Goal: Complete application form

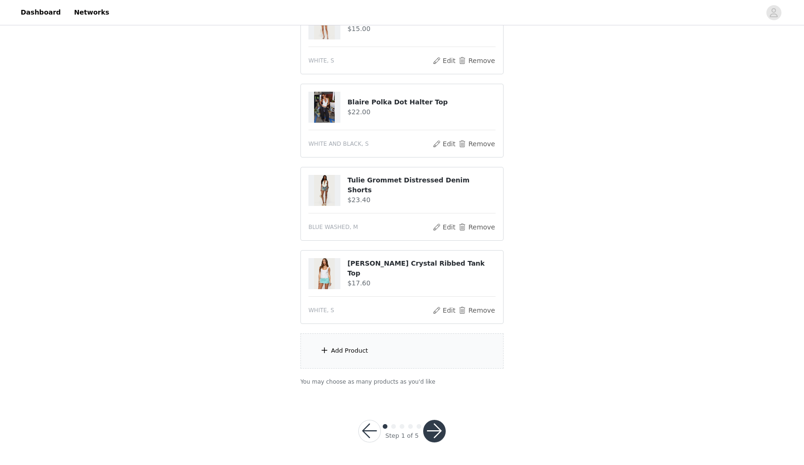
scroll to position [255, 0]
click at [458, 344] on div "Add Product" at bounding box center [402, 351] width 203 height 35
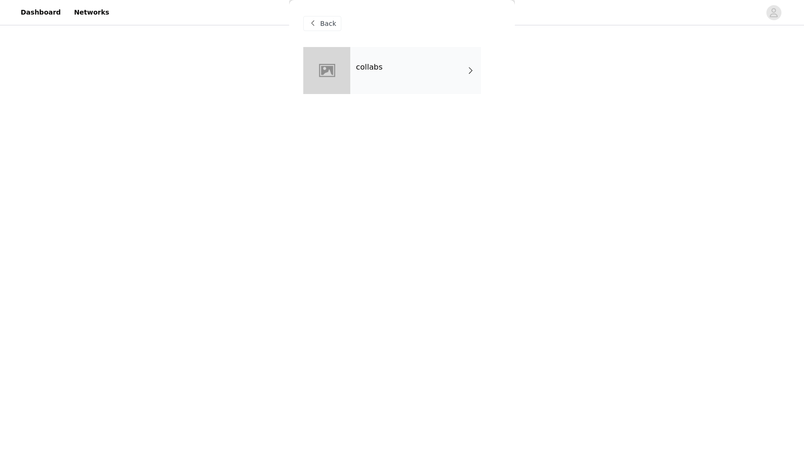
click at [373, 84] on div "collabs" at bounding box center [415, 70] width 131 height 47
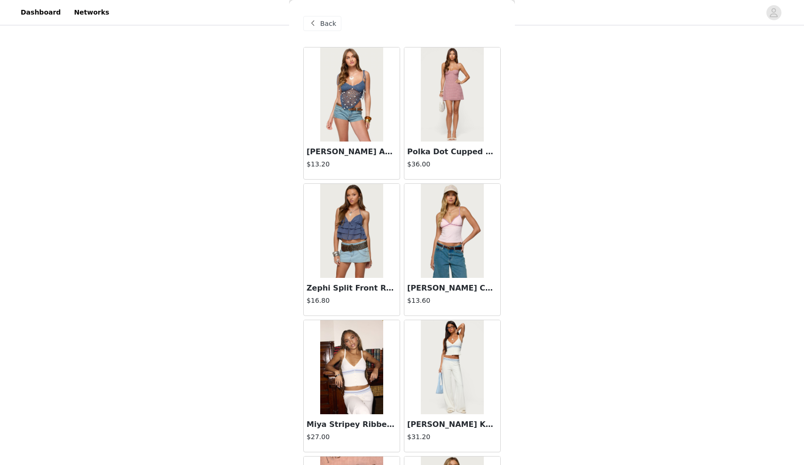
click at [325, 28] on span "Back" at bounding box center [328, 24] width 16 height 10
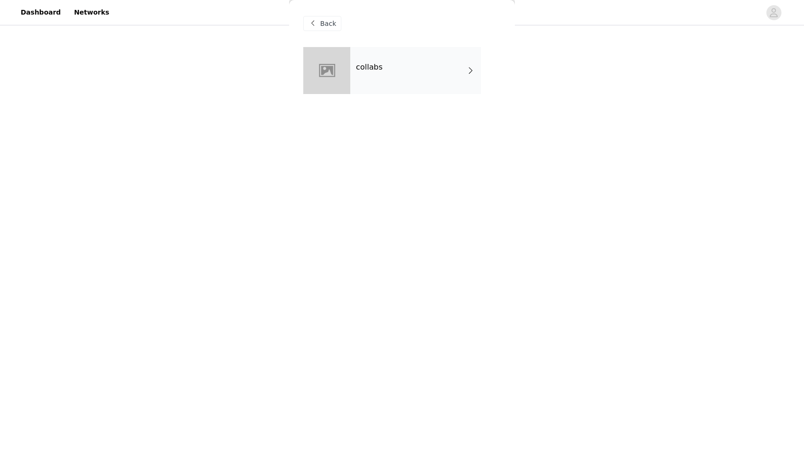
click at [325, 27] on span "Back" at bounding box center [328, 24] width 16 height 10
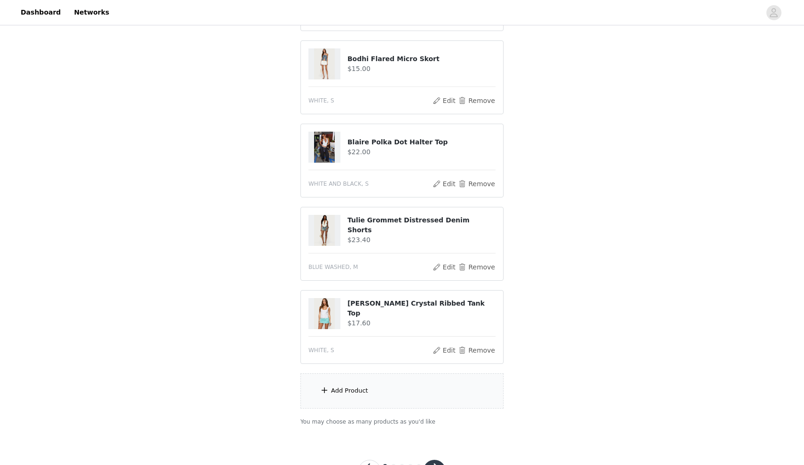
scroll to position [227, 0]
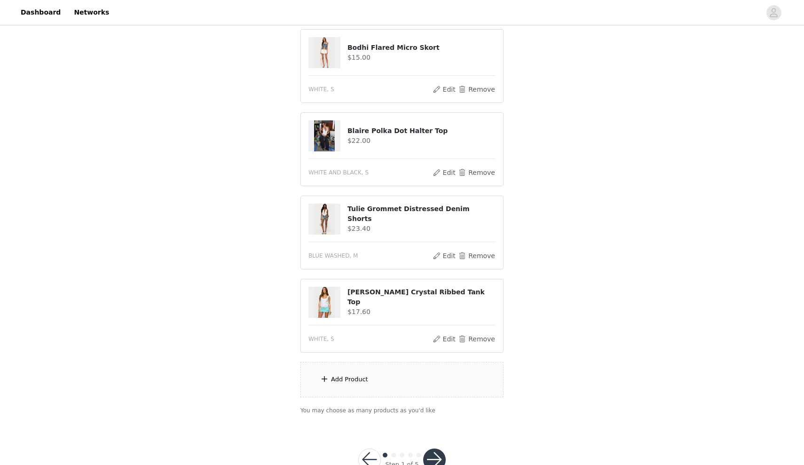
click at [440, 366] on div "Add Product" at bounding box center [402, 379] width 203 height 35
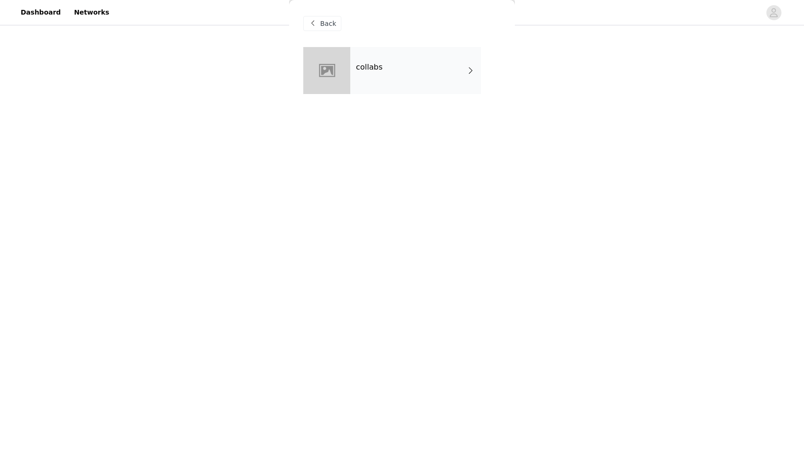
click at [334, 27] on span "Back" at bounding box center [328, 24] width 16 height 10
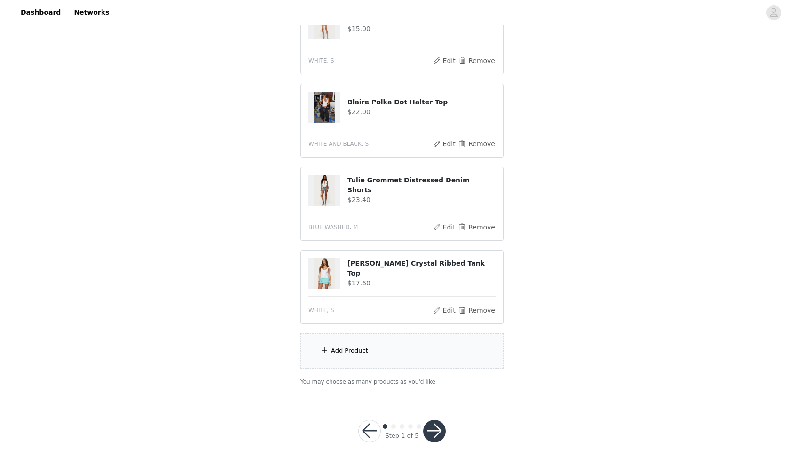
scroll to position [255, 0]
click at [383, 344] on div "Add Product" at bounding box center [402, 351] width 203 height 35
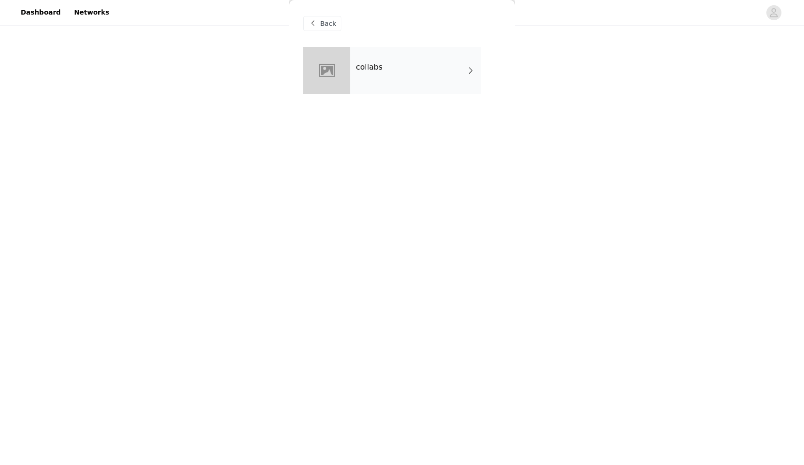
click at [461, 55] on div "collabs" at bounding box center [415, 70] width 131 height 47
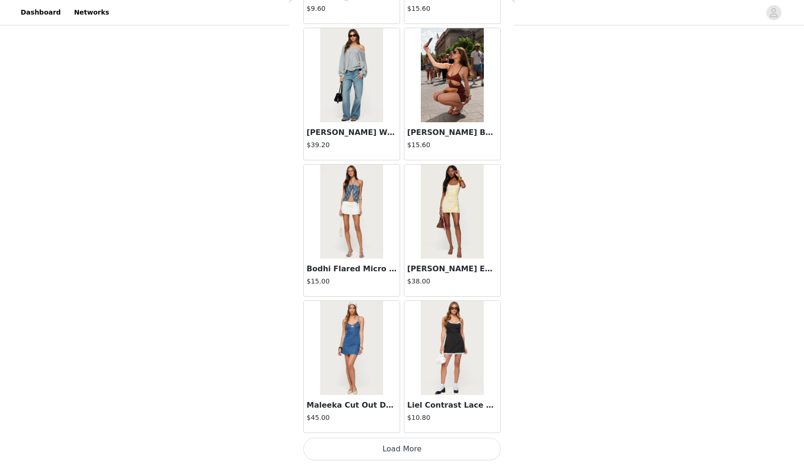
click at [358, 447] on button "Load More" at bounding box center [402, 449] width 198 height 23
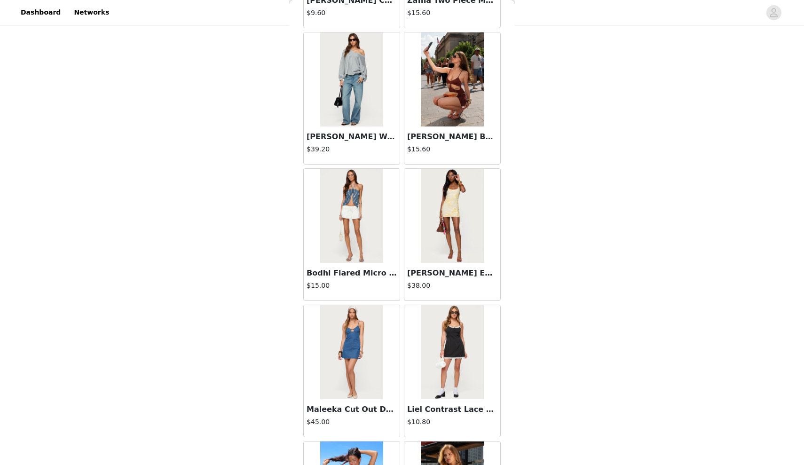
scroll to position [143, 0]
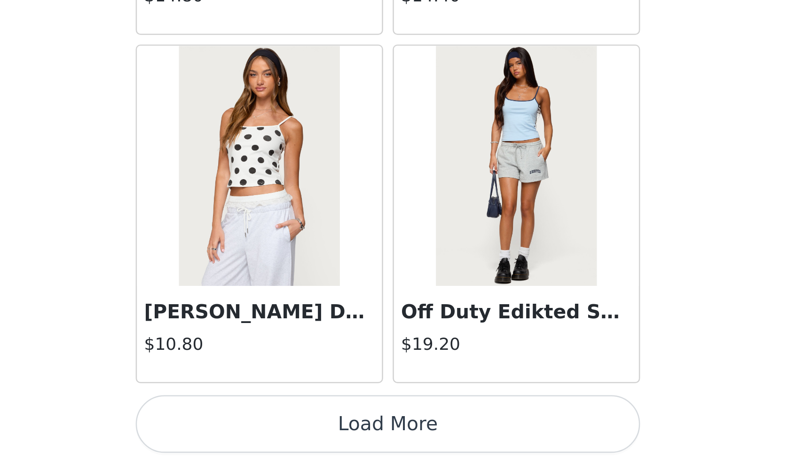
click at [303, 438] on button "Load More" at bounding box center [402, 449] width 198 height 23
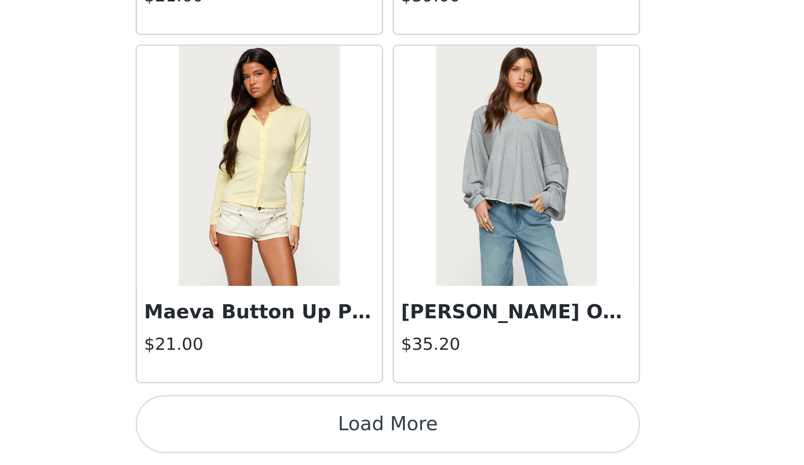
scroll to position [255, 0]
click at [303, 438] on button "Load More" at bounding box center [402, 449] width 198 height 23
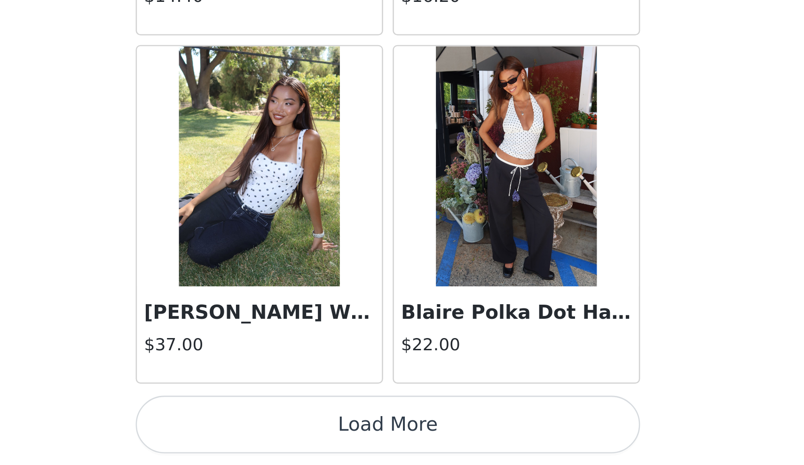
scroll to position [5067, 0]
click at [303, 438] on button "Load More" at bounding box center [402, 449] width 198 height 23
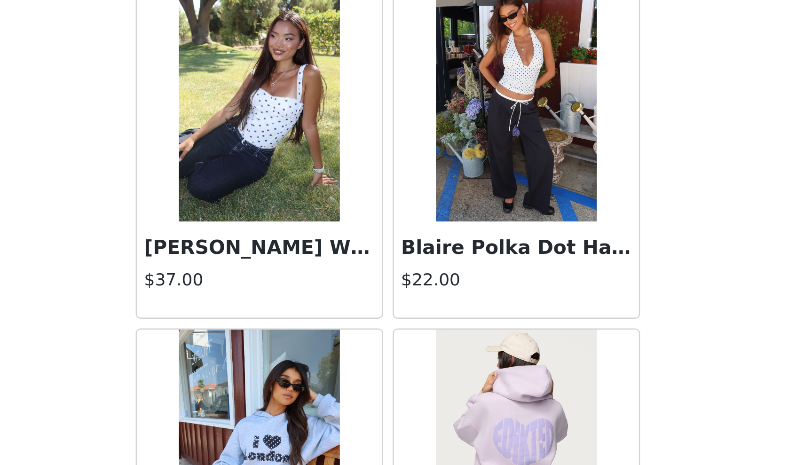
scroll to position [5093, 0]
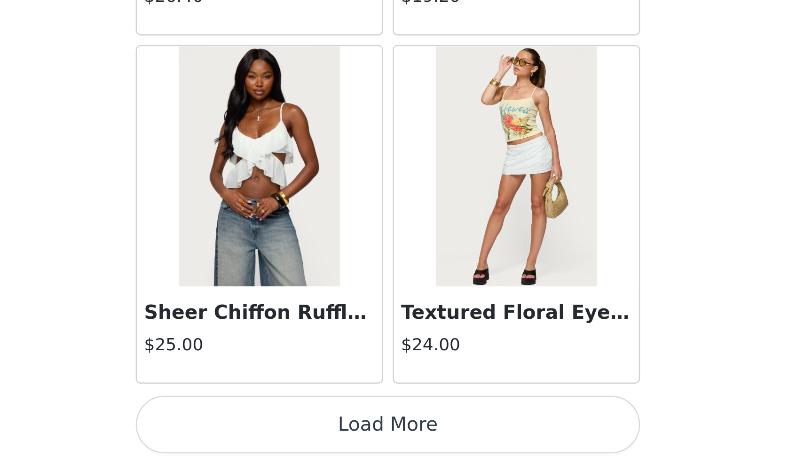
click at [303, 438] on button "Load More" at bounding box center [402, 449] width 198 height 23
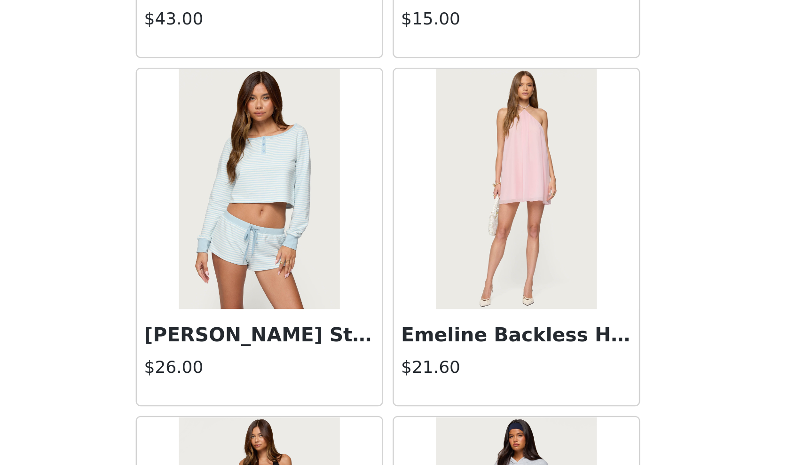
scroll to position [255, 0]
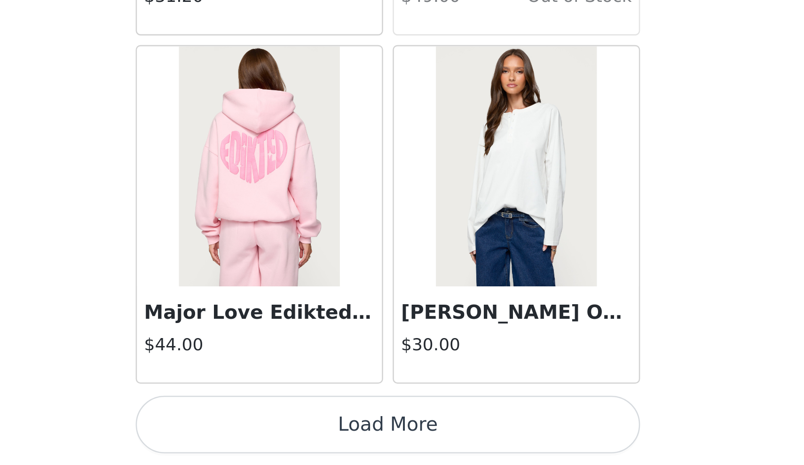
click at [303, 438] on button "Load More" at bounding box center [402, 449] width 198 height 23
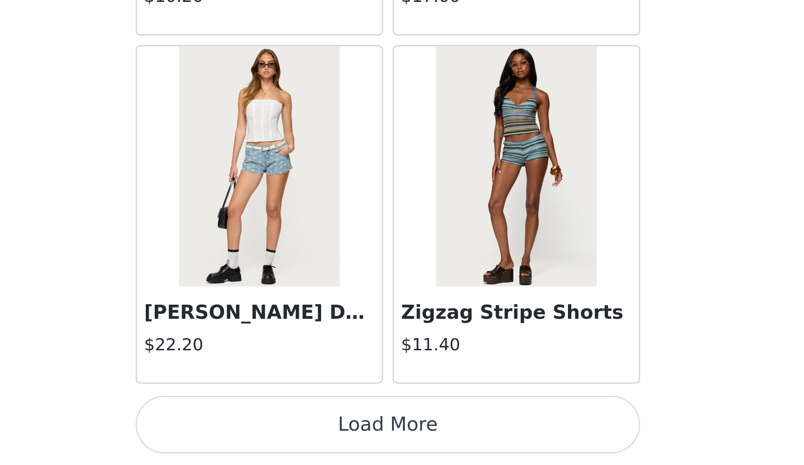
click at [303, 438] on button "Load More" at bounding box center [402, 449] width 198 height 23
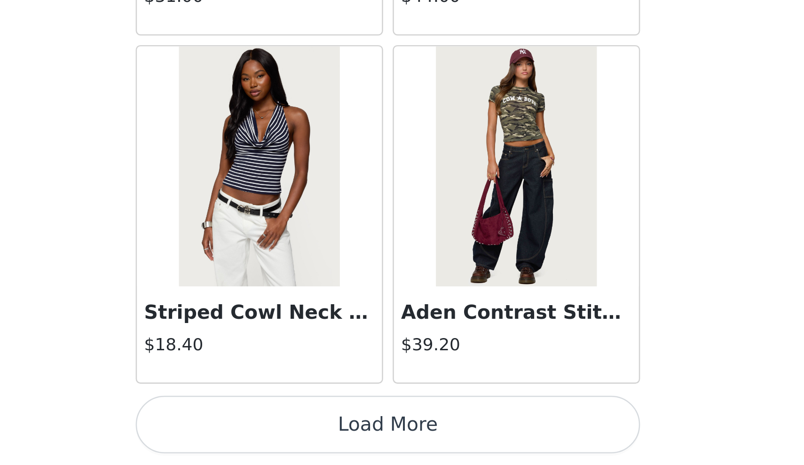
scroll to position [10523, 0]
click at [303, 438] on button "Load More" at bounding box center [402, 449] width 198 height 23
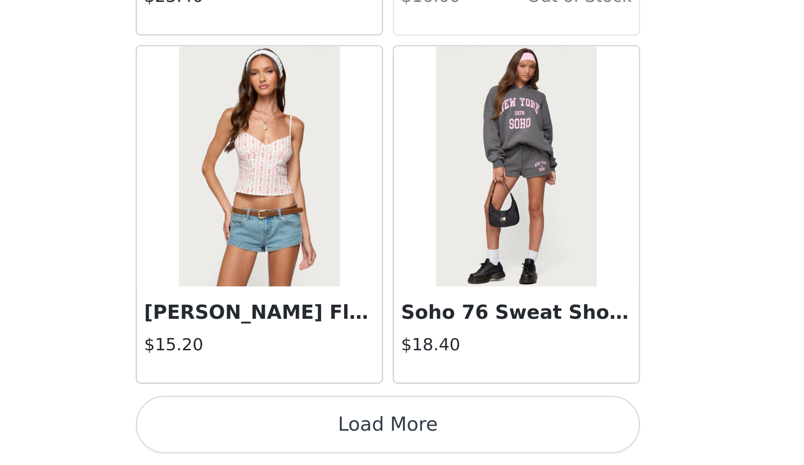
scroll to position [11887, 0]
click at [303, 438] on button "Load More" at bounding box center [402, 449] width 198 height 23
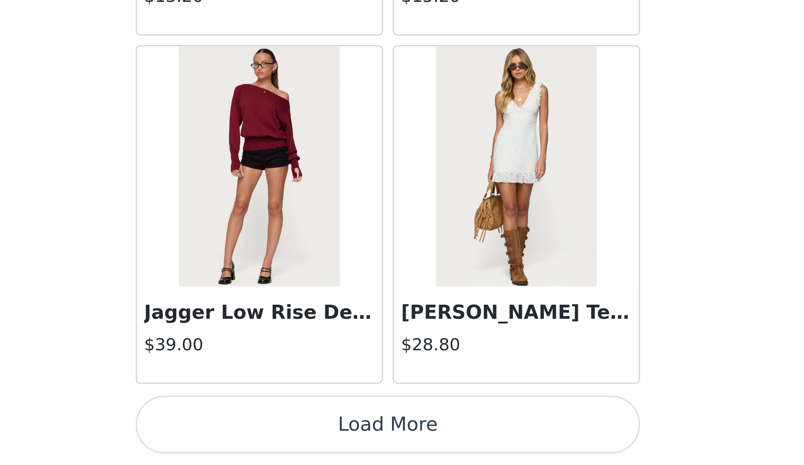
click at [303, 438] on button "Load More" at bounding box center [402, 449] width 198 height 23
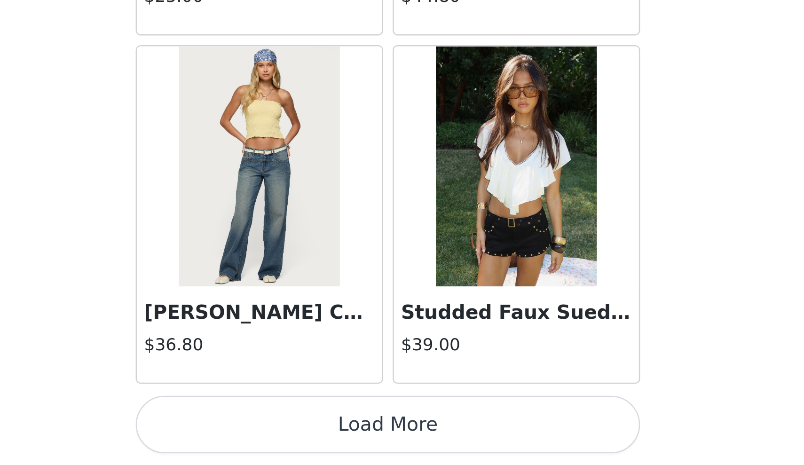
click at [303, 438] on button "Load More" at bounding box center [402, 449] width 198 height 23
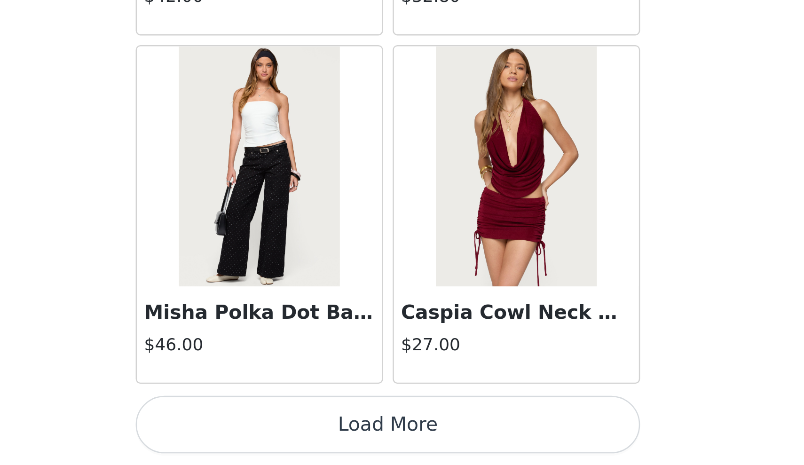
click at [303, 438] on button "Load More" at bounding box center [402, 449] width 198 height 23
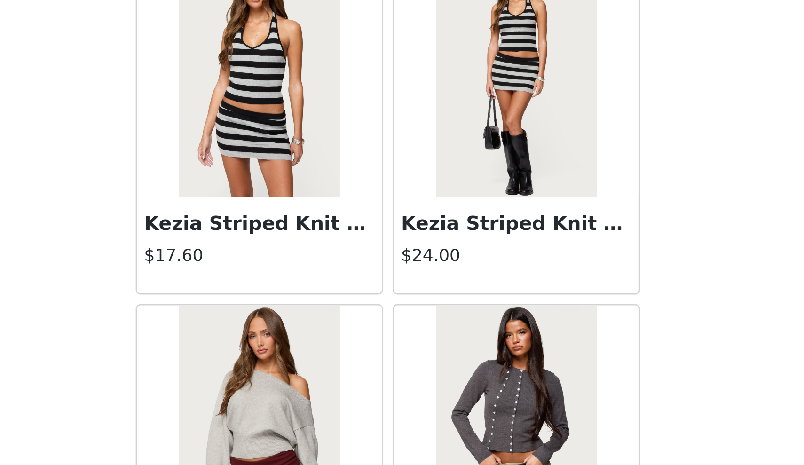
scroll to position [255, 0]
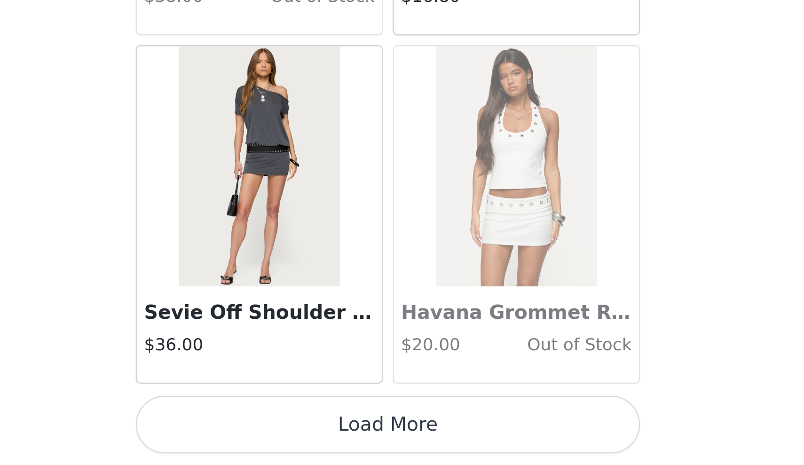
click at [303, 438] on button "Load More" at bounding box center [402, 449] width 198 height 23
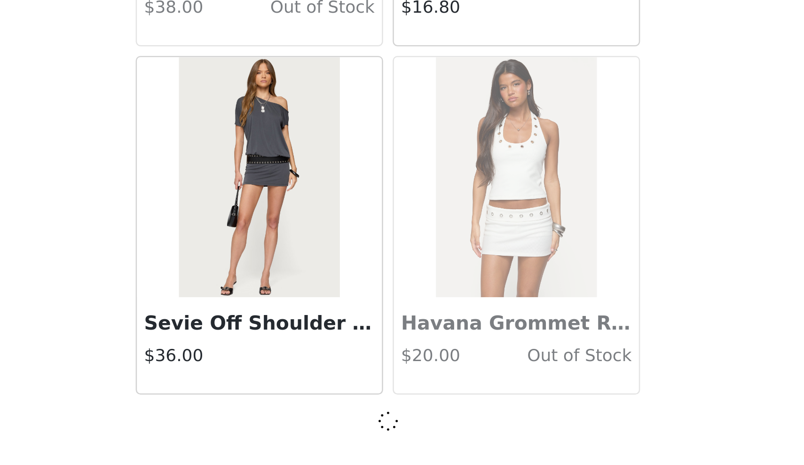
scroll to position [17340, 0]
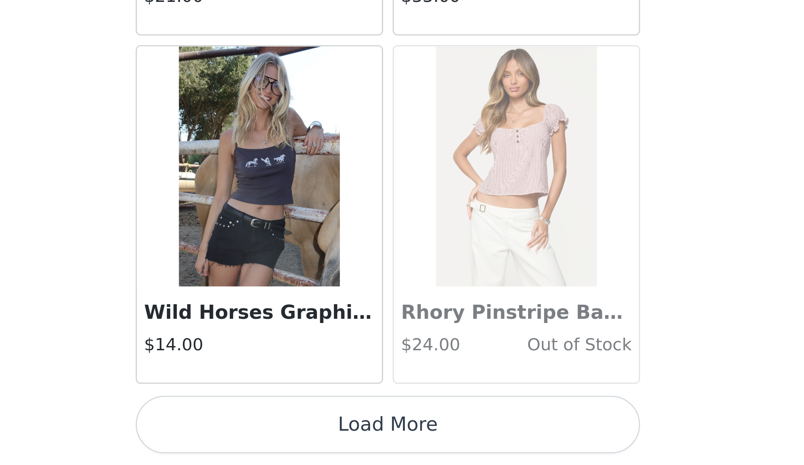
click at [303, 438] on button "Load More" at bounding box center [402, 449] width 198 height 23
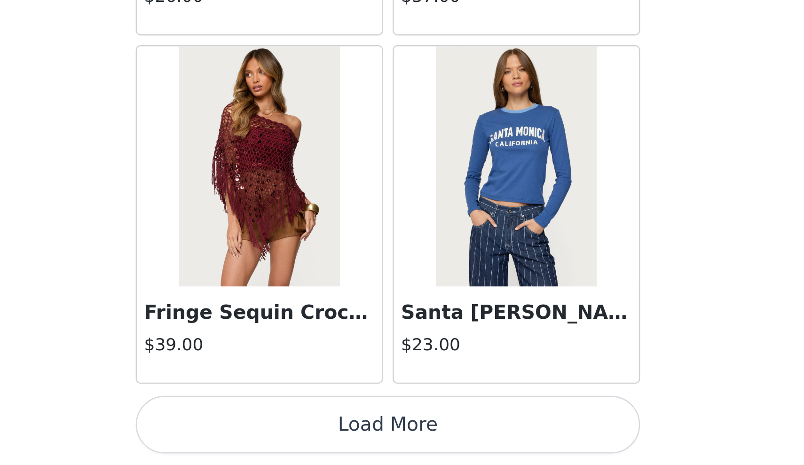
click at [303, 438] on button "Load More" at bounding box center [402, 449] width 198 height 23
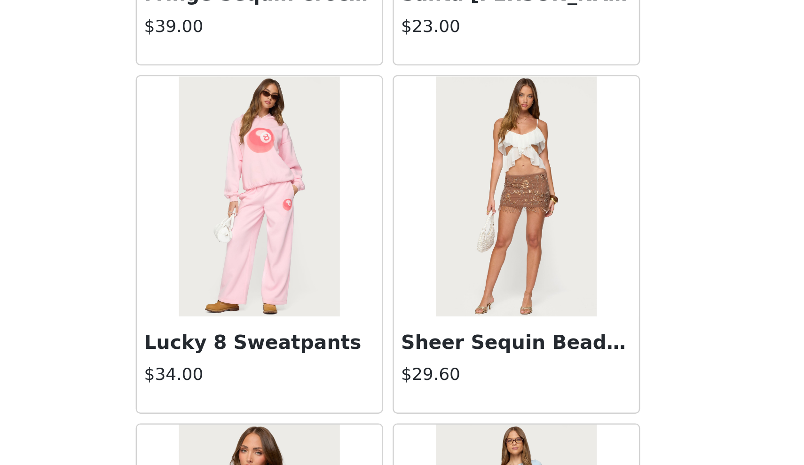
scroll to position [20316, 0]
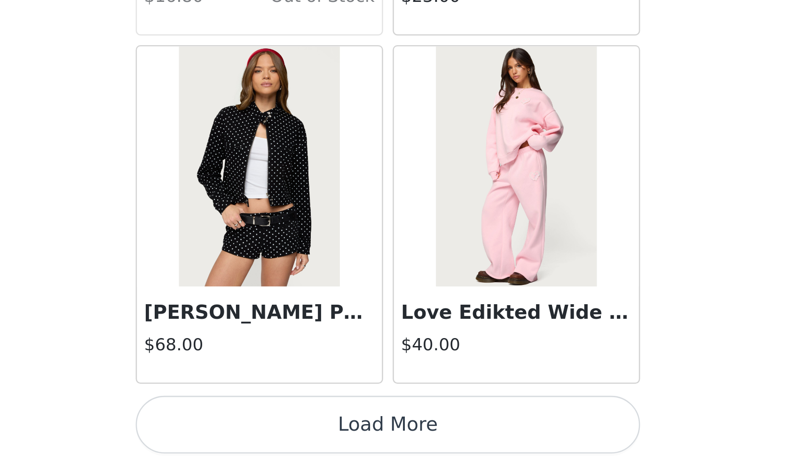
click at [303, 438] on button "Load More" at bounding box center [402, 449] width 198 height 23
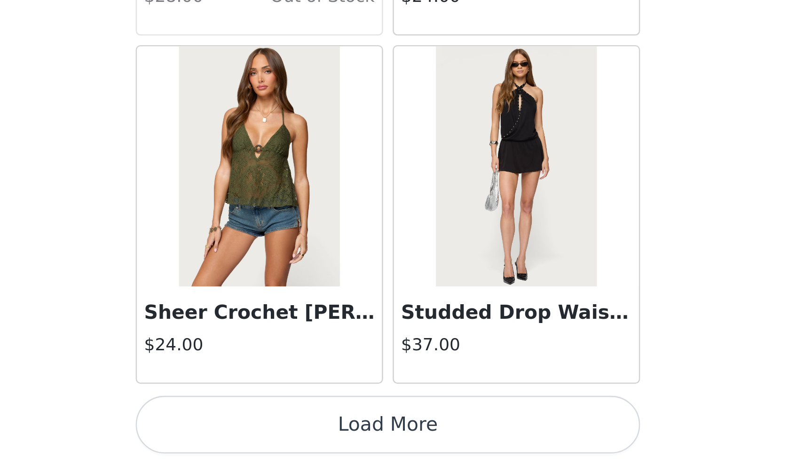
scroll to position [22800, 0]
click at [303, 438] on button "Load More" at bounding box center [402, 449] width 198 height 23
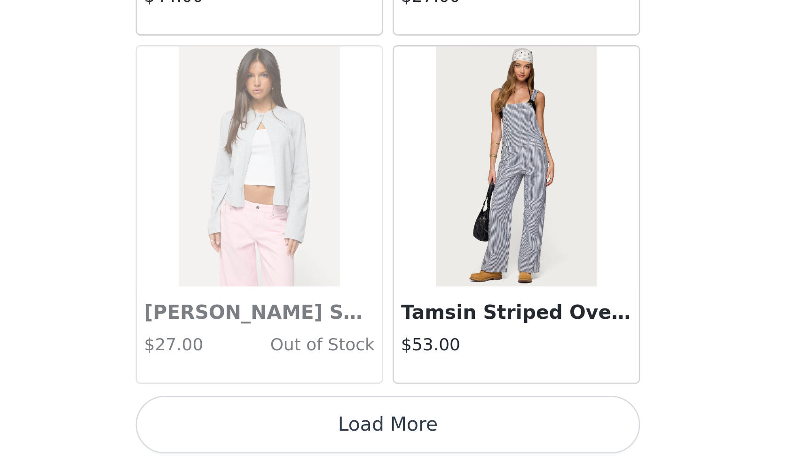
scroll to position [24165, 0]
click at [303, 438] on button "Load More" at bounding box center [402, 449] width 198 height 23
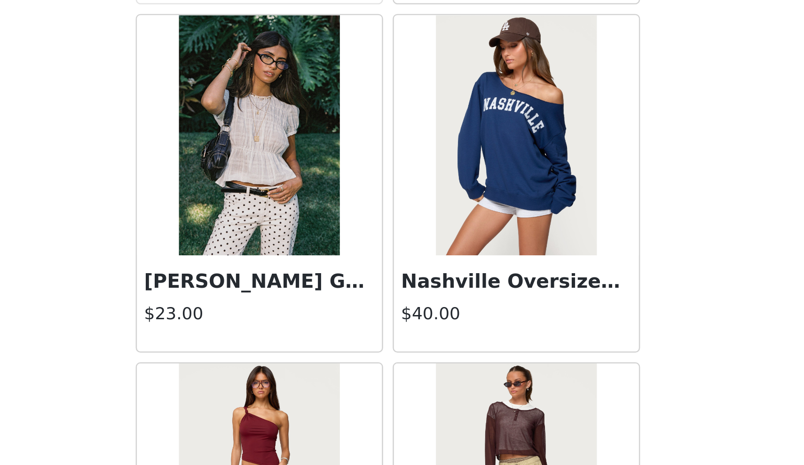
scroll to position [24314, 0]
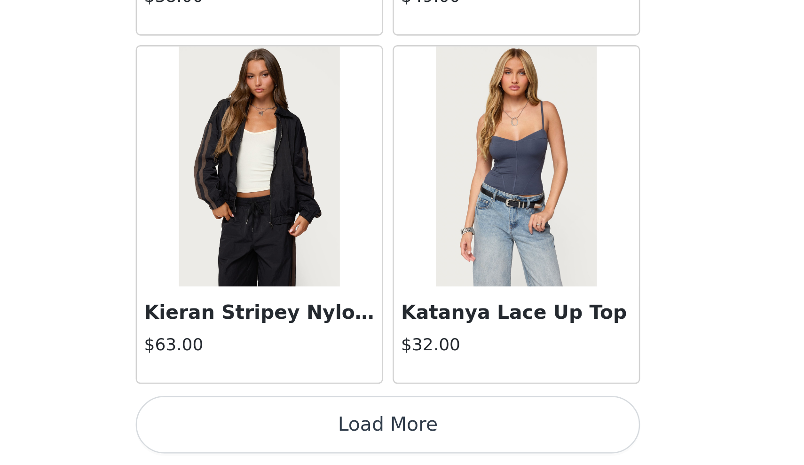
click at [303, 438] on button "Load More" at bounding box center [402, 449] width 198 height 23
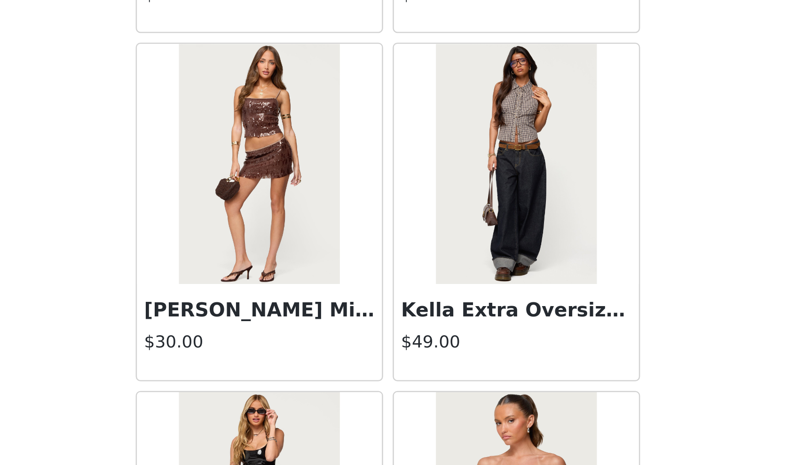
scroll to position [26620, 0]
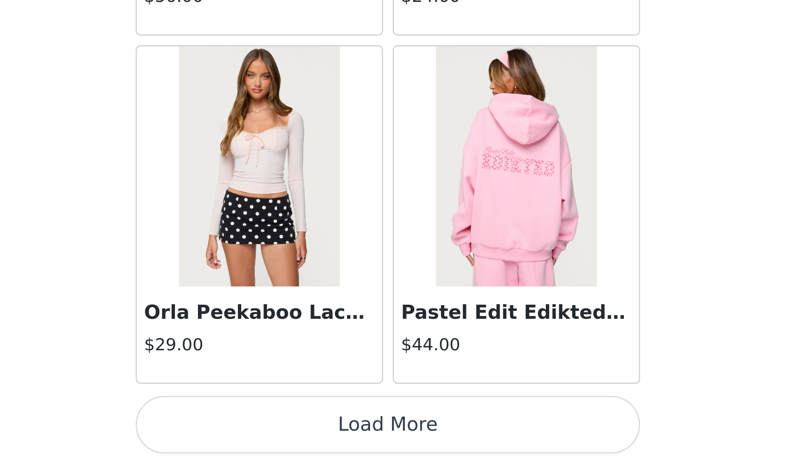
click at [303, 438] on button "Load More" at bounding box center [402, 449] width 198 height 23
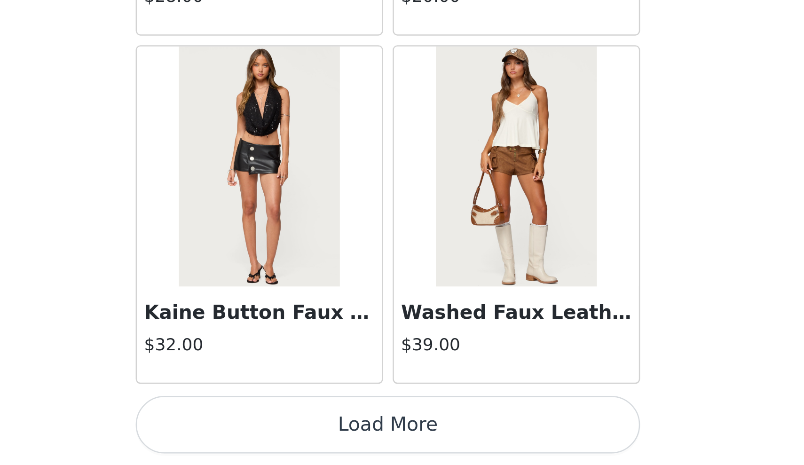
scroll to position [28257, 0]
click at [303, 438] on button "Load More" at bounding box center [402, 449] width 198 height 23
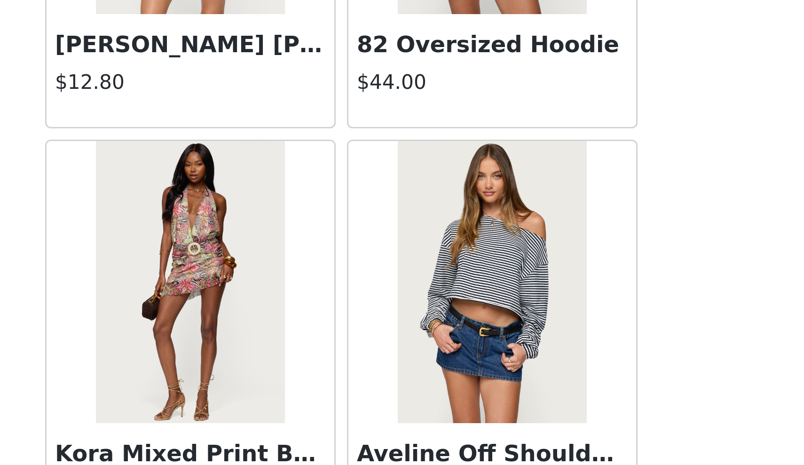
scroll to position [10754, 0]
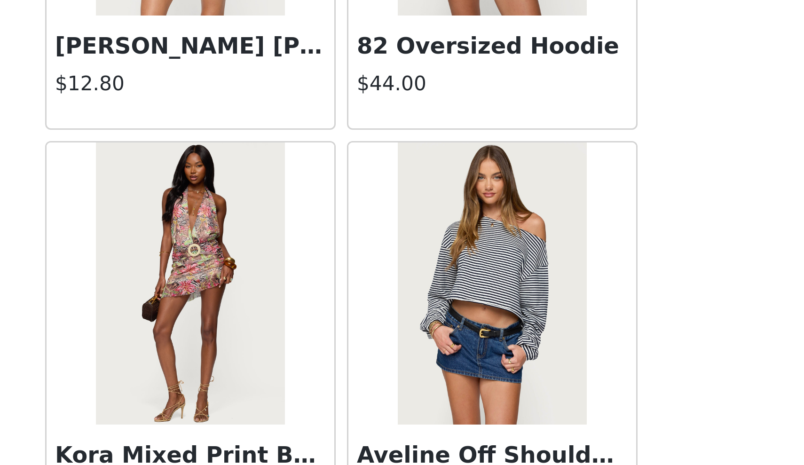
click at [320, 343] on img at bounding box center [351, 390] width 63 height 94
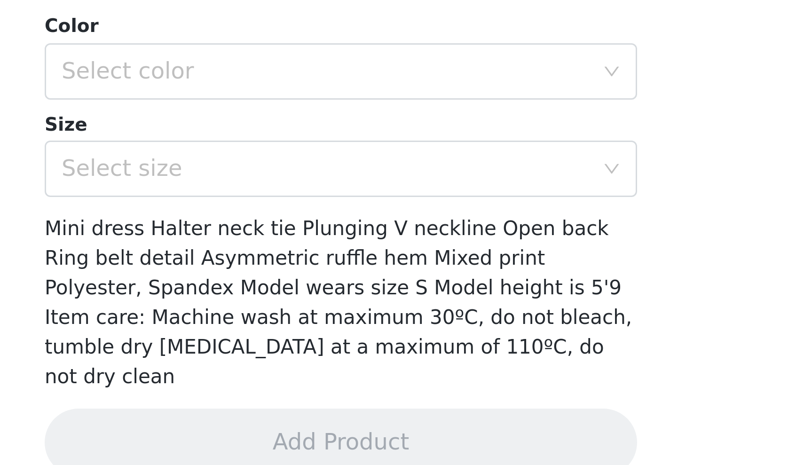
scroll to position [255, 0]
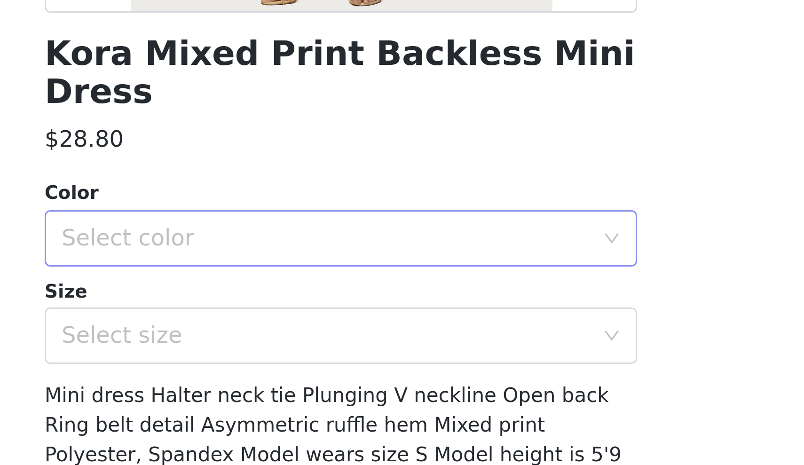
click at [309, 329] on div "Select color" at bounding box center [397, 333] width 176 height 9
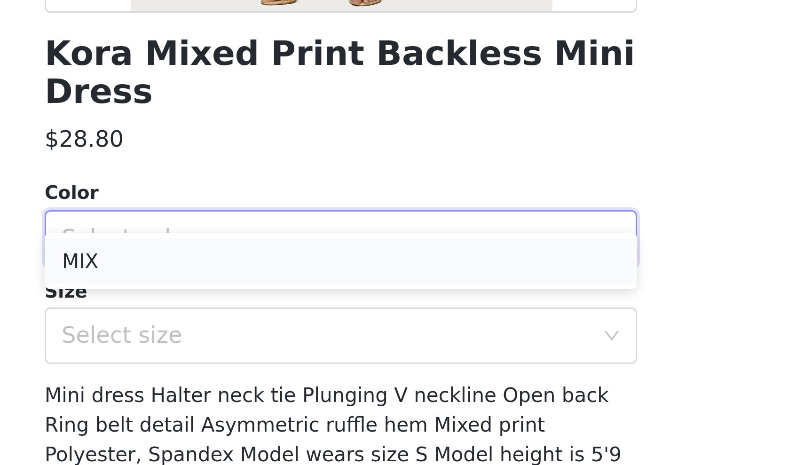
click at [303, 334] on li "MIX" at bounding box center [402, 341] width 198 height 15
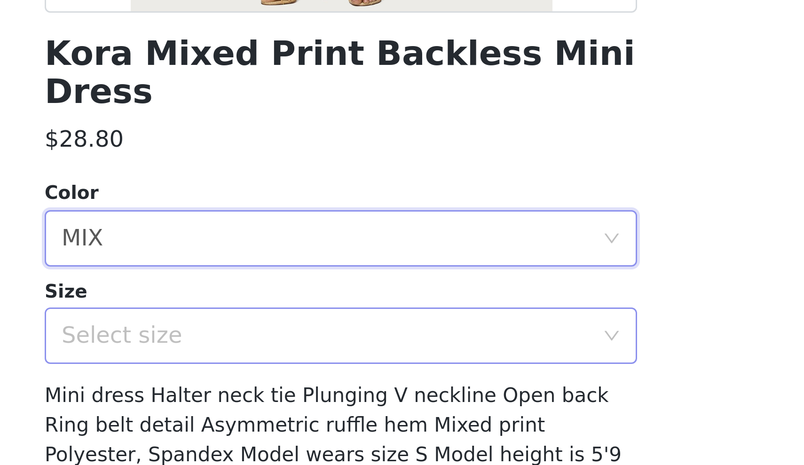
click at [309, 362] on div "Select size" at bounding box center [397, 366] width 176 height 9
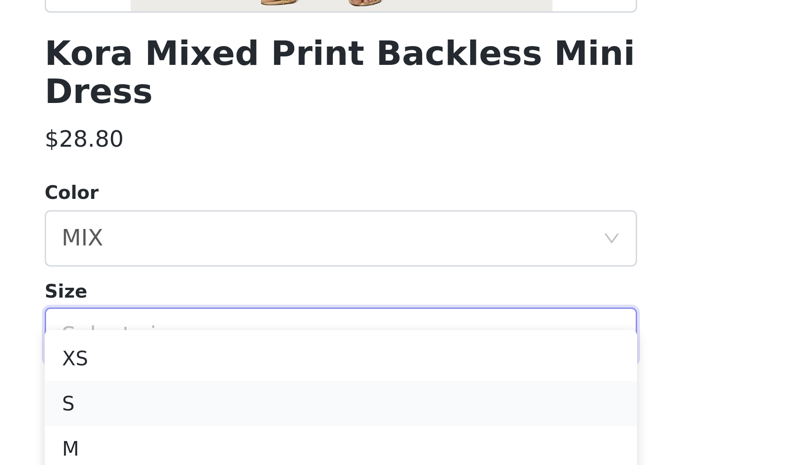
click at [303, 381] on li "S" at bounding box center [402, 388] width 198 height 15
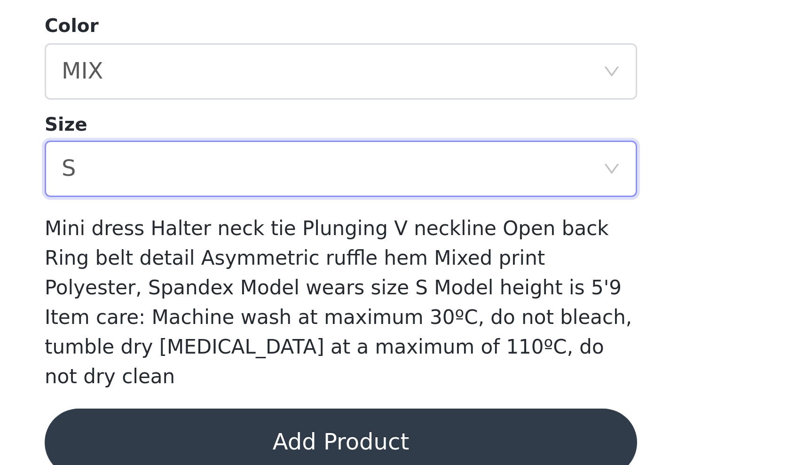
click at [303, 446] on button "Add Product" at bounding box center [402, 457] width 198 height 23
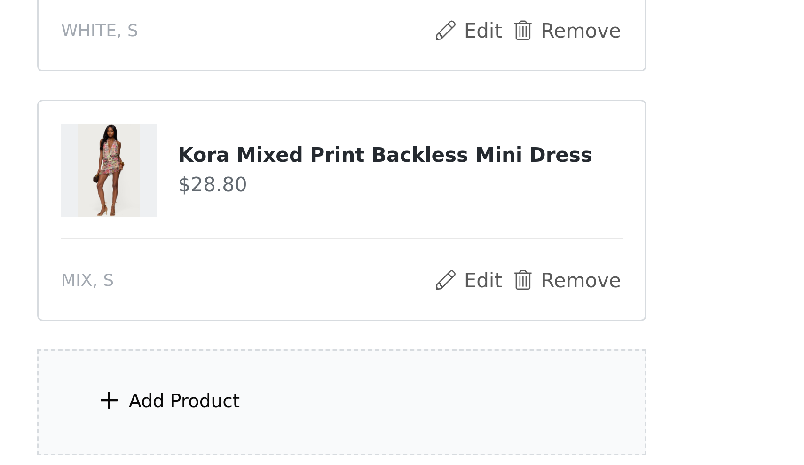
scroll to position [310, 0]
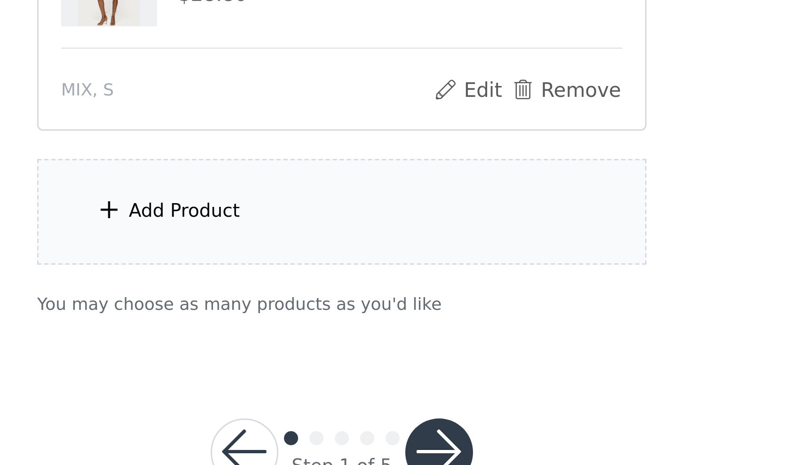
click at [301, 363] on div "Add Product" at bounding box center [402, 380] width 203 height 35
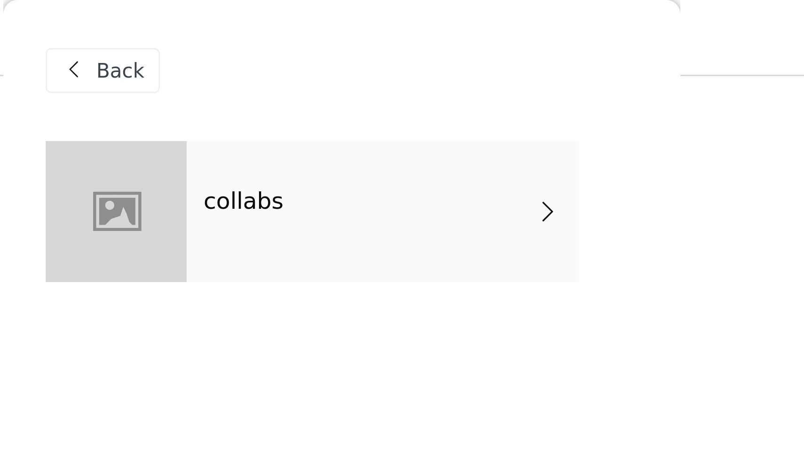
scroll to position [223, 0]
click at [350, 77] on div "collabs" at bounding box center [415, 70] width 131 height 47
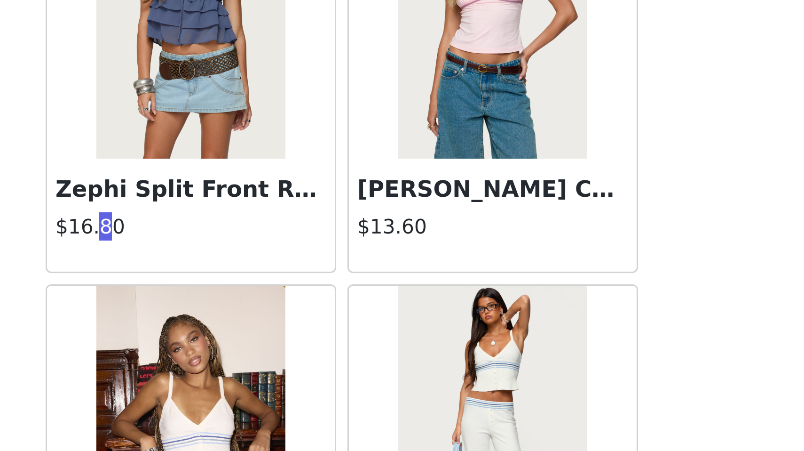
scroll to position [989, 0]
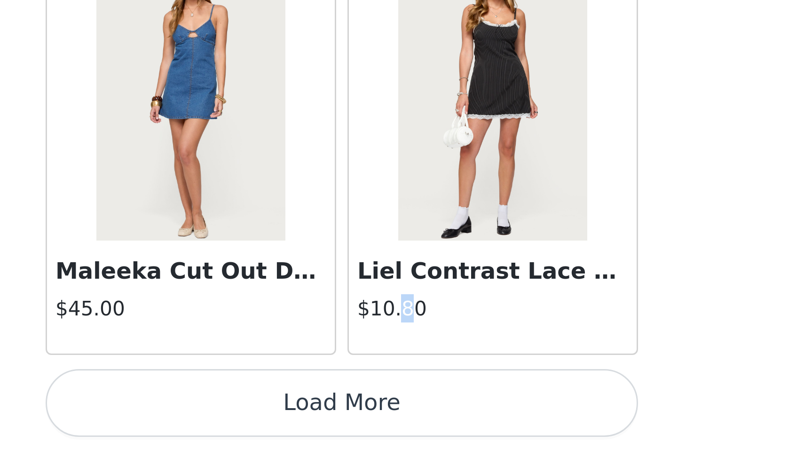
click at [303, 423] on button "Load More" at bounding box center [402, 434] width 198 height 23
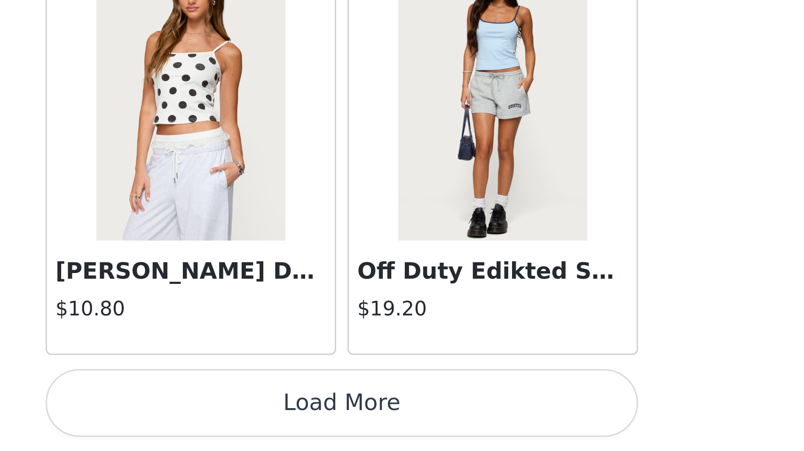
click at [303, 423] on button "Load More" at bounding box center [402, 434] width 198 height 23
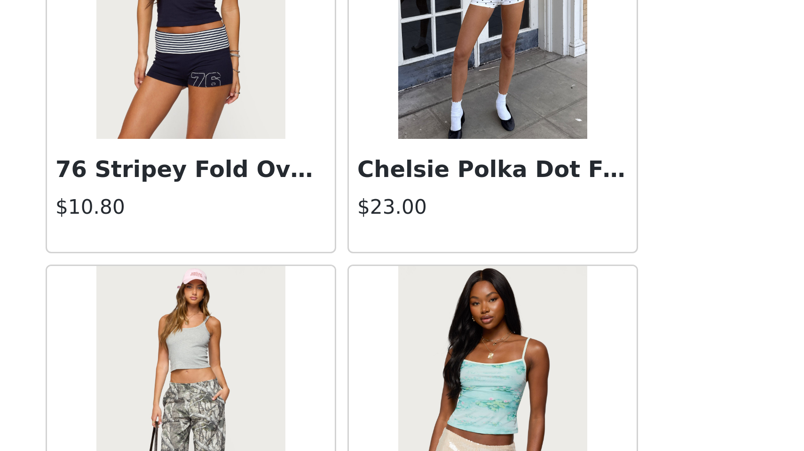
scroll to position [353, 0]
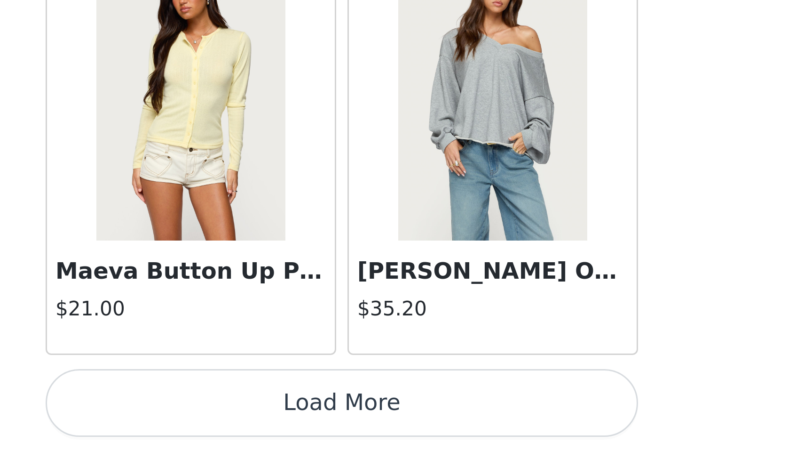
click at [303, 423] on button "Load More" at bounding box center [402, 434] width 198 height 23
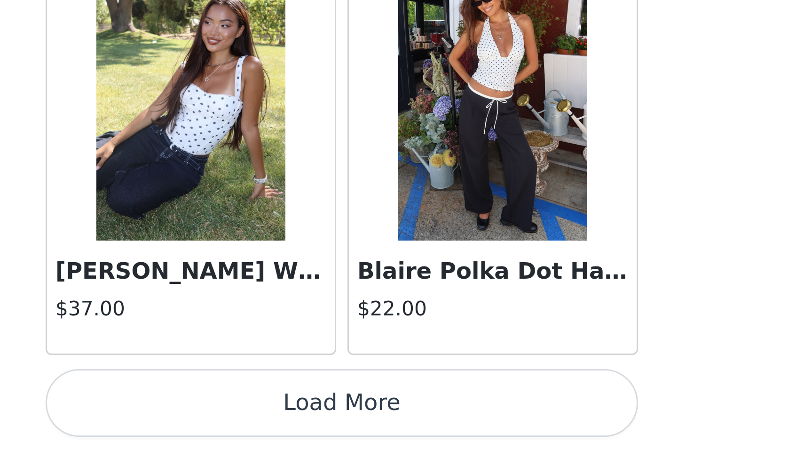
click at [303, 423] on button "Load More" at bounding box center [402, 434] width 198 height 23
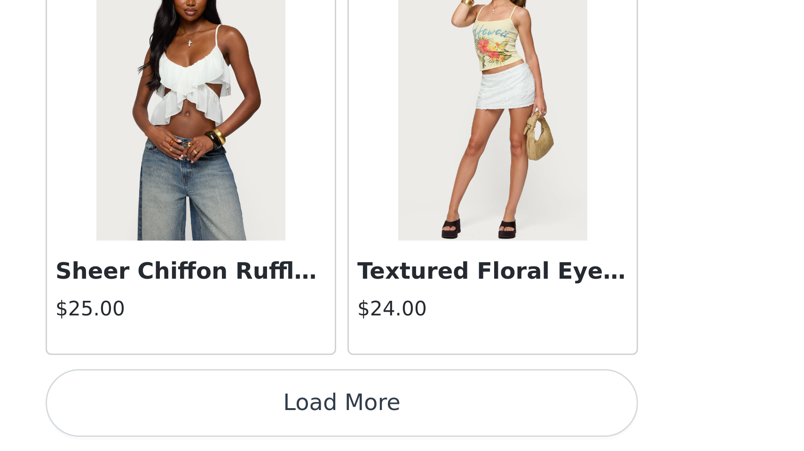
click at [303, 423] on button "Load More" at bounding box center [402, 434] width 198 height 23
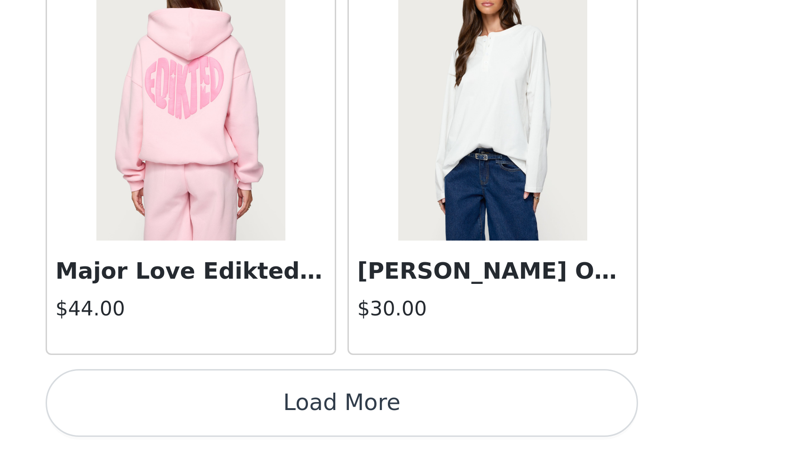
click at [303, 423] on button "Load More" at bounding box center [402, 434] width 198 height 23
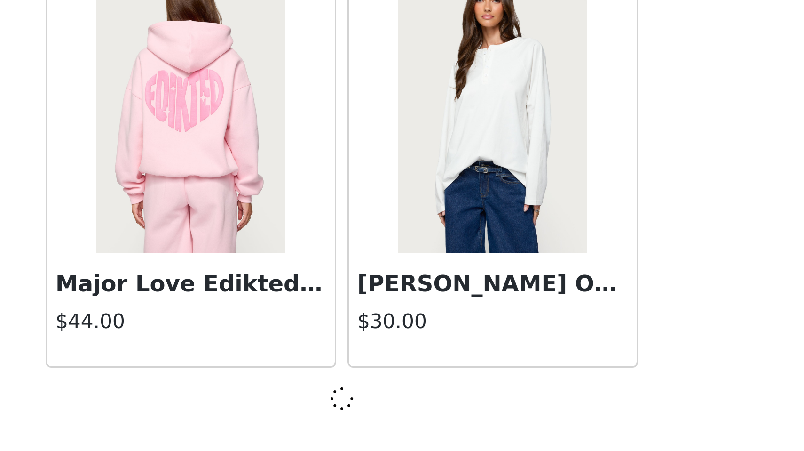
scroll to position [7805, 0]
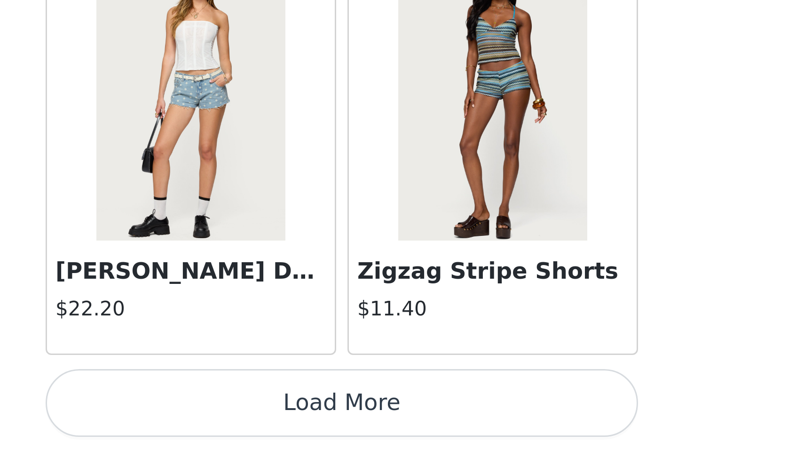
click at [303, 423] on button "Load More" at bounding box center [402, 434] width 198 height 23
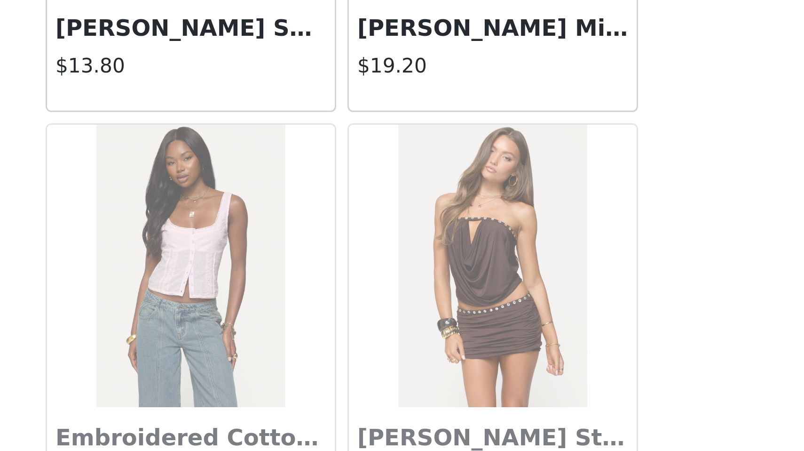
scroll to position [353, 0]
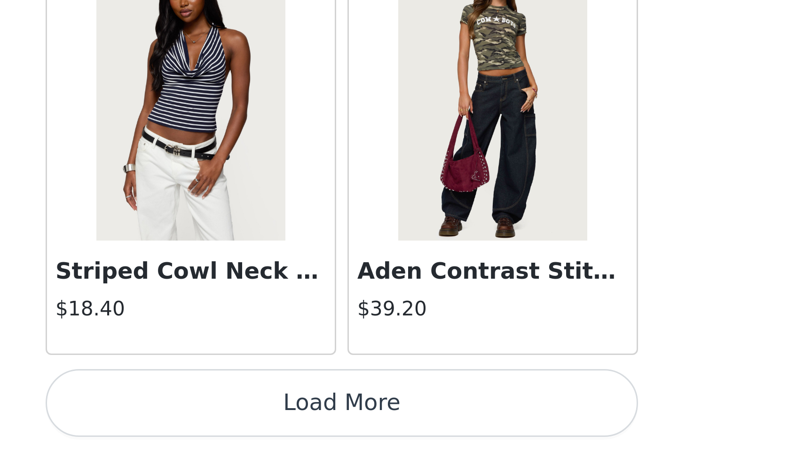
click at [303, 423] on button "Load More" at bounding box center [402, 434] width 198 height 23
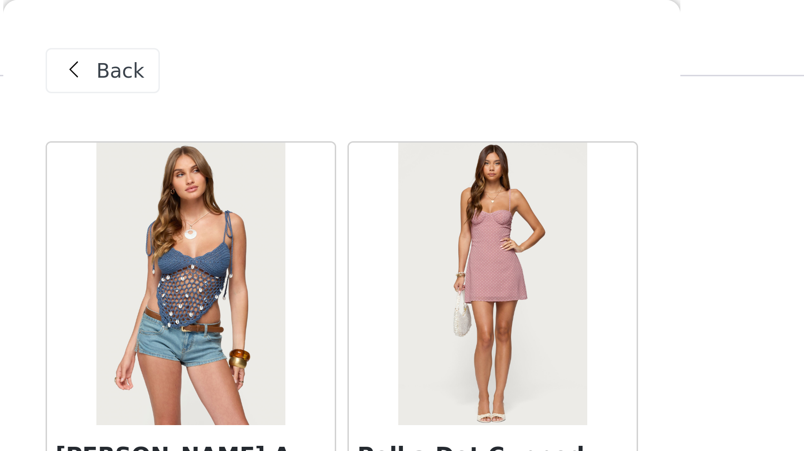
click at [320, 23] on span "Back" at bounding box center [328, 24] width 16 height 10
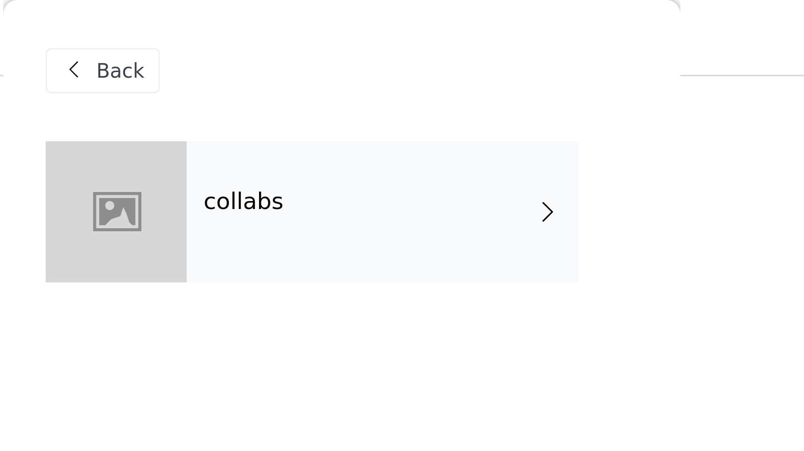
click at [320, 25] on span "Back" at bounding box center [328, 24] width 16 height 10
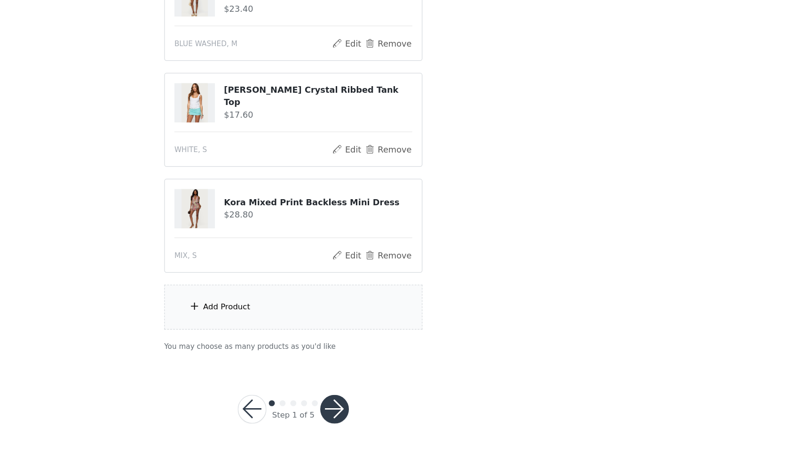
click at [423, 406] on button "button" at bounding box center [434, 417] width 23 height 23
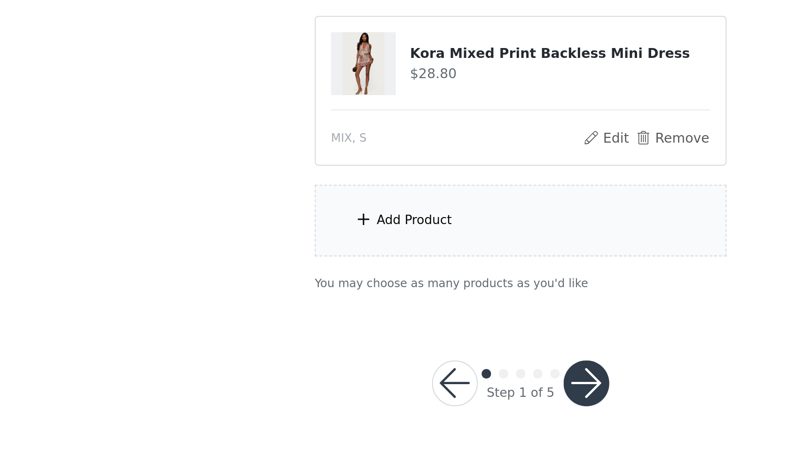
click at [301, 319] on div "Add Product" at bounding box center [402, 336] width 203 height 35
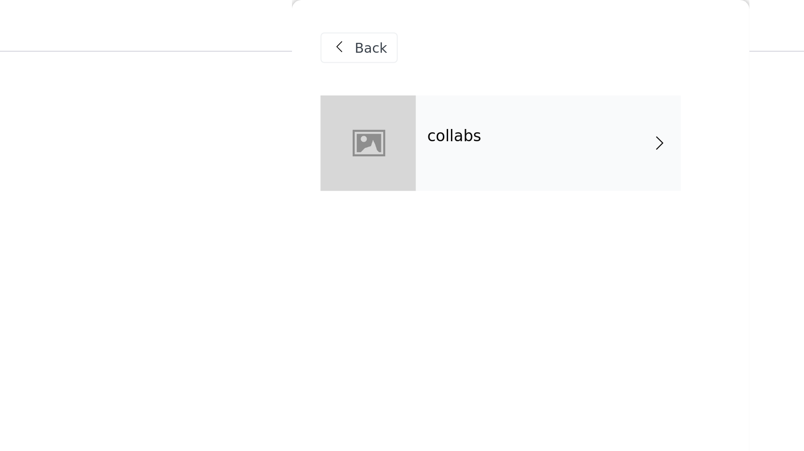
scroll to position [258, 0]
click at [356, 69] on h4 "collabs" at bounding box center [369, 67] width 27 height 8
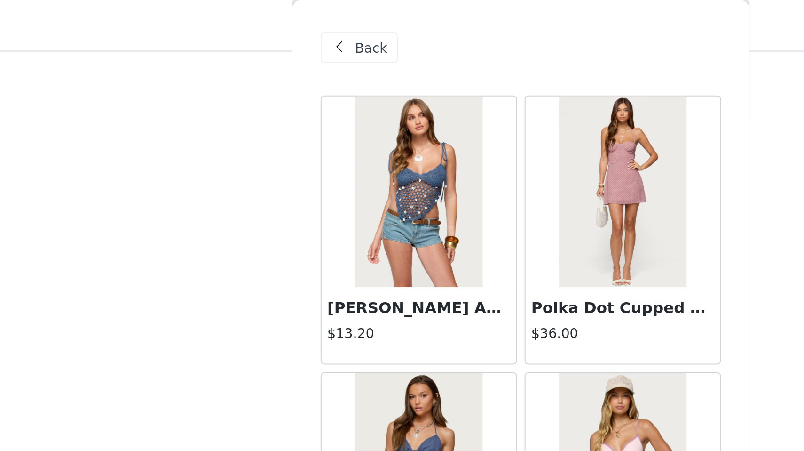
drag, startPoint x: 134, startPoint y: 60, endPoint x: 115, endPoint y: 60, distance: 18.8
click at [115, 60] on div "STEP 1 OF 5 Products Choose as many products as you'd like, up to $150.00. 6 Se…" at bounding box center [402, 102] width 804 height 666
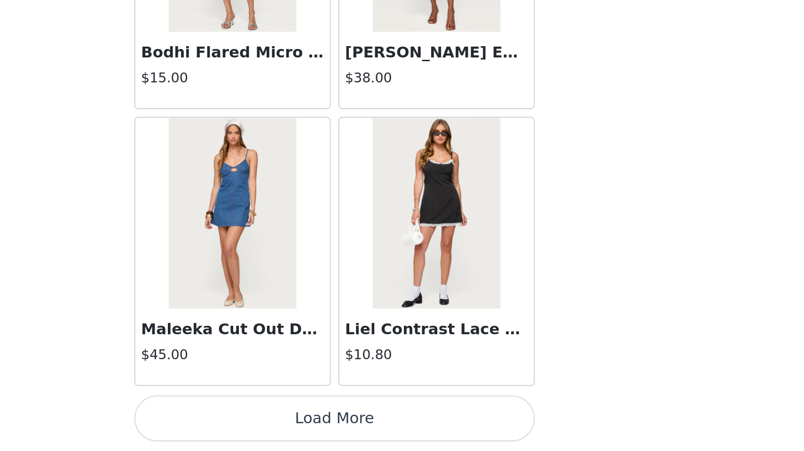
scroll to position [281, 0]
click at [303, 423] on button "Load More" at bounding box center [402, 434] width 198 height 23
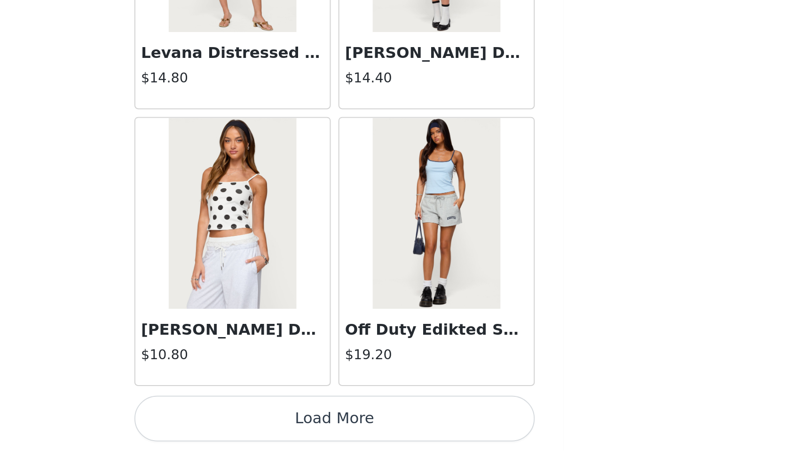
scroll to position [2353, 0]
click at [303, 423] on button "Load More" at bounding box center [402, 434] width 198 height 23
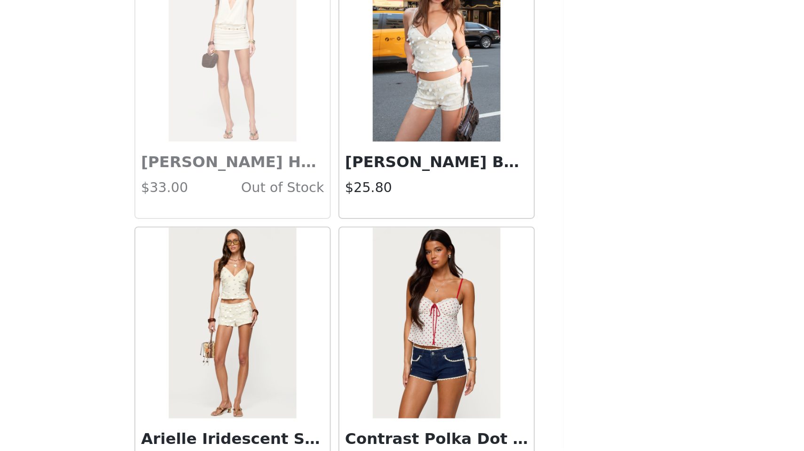
scroll to position [2709, 0]
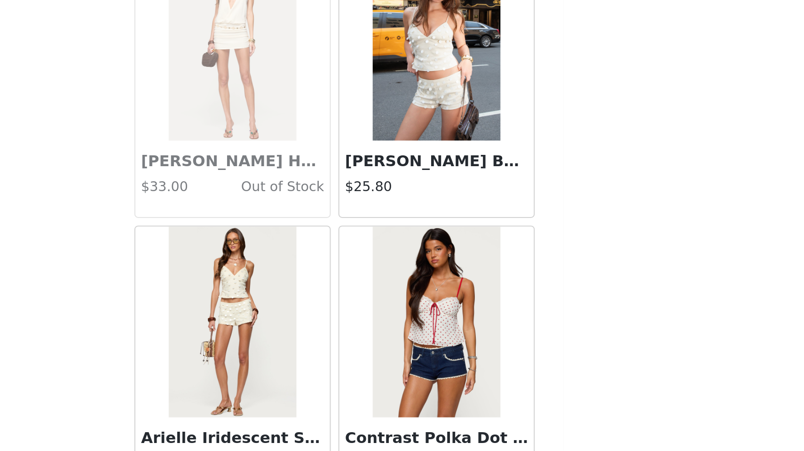
click at [421, 204] on img at bounding box center [452, 251] width 63 height 94
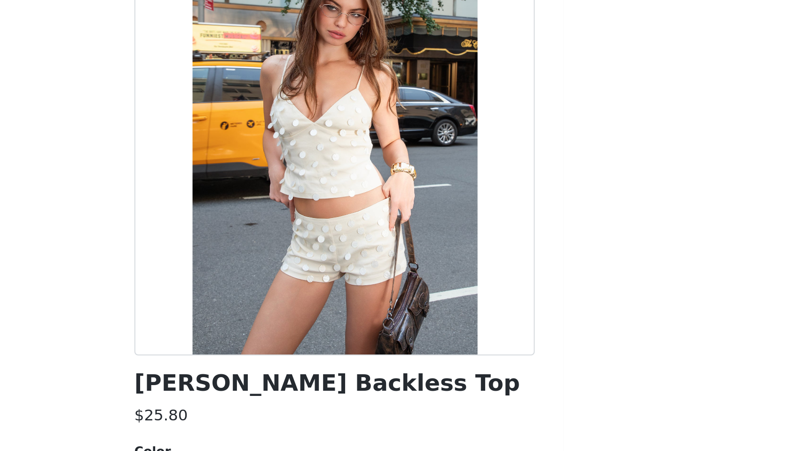
scroll to position [7, 0]
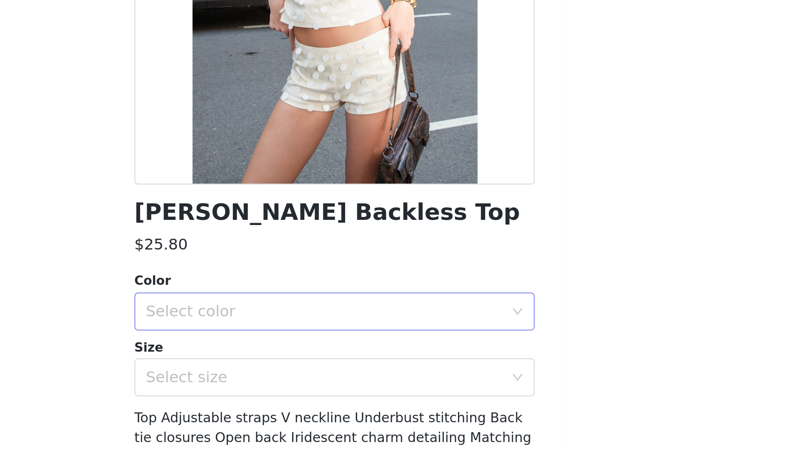
click at [309, 310] on div "Select color" at bounding box center [397, 314] width 176 height 9
click at [303, 328] on li "CREAM" at bounding box center [402, 335] width 198 height 15
click at [309, 342] on div "Select size" at bounding box center [397, 346] width 176 height 9
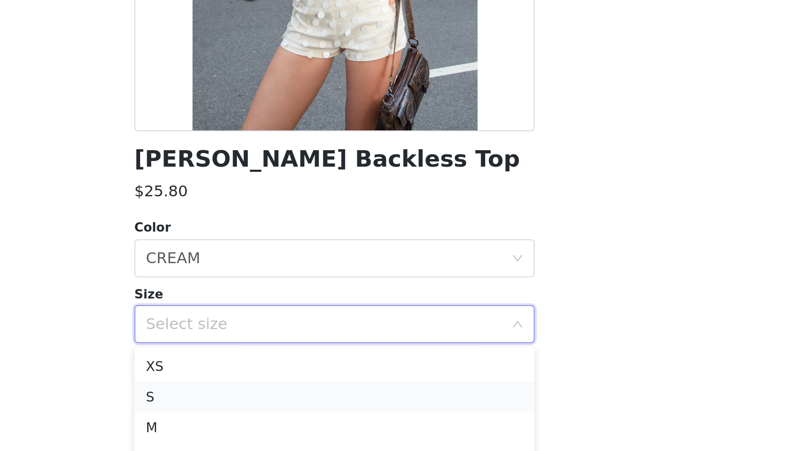
click at [303, 375] on li "S" at bounding box center [402, 382] width 198 height 15
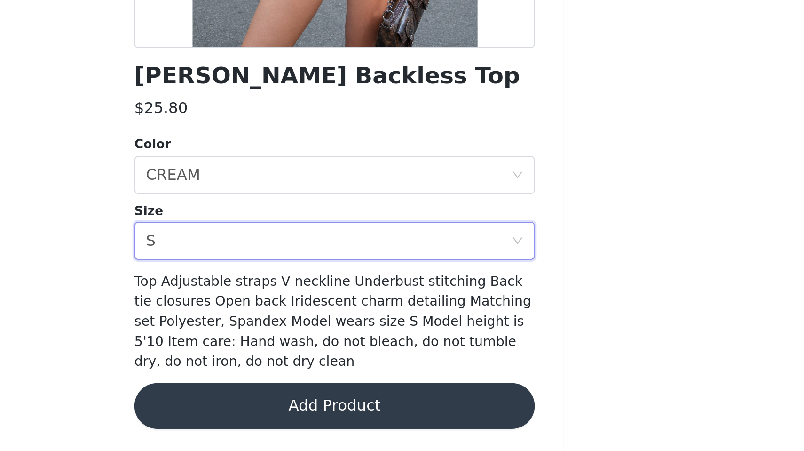
click at [303, 417] on button "Add Product" at bounding box center [402, 428] width 198 height 23
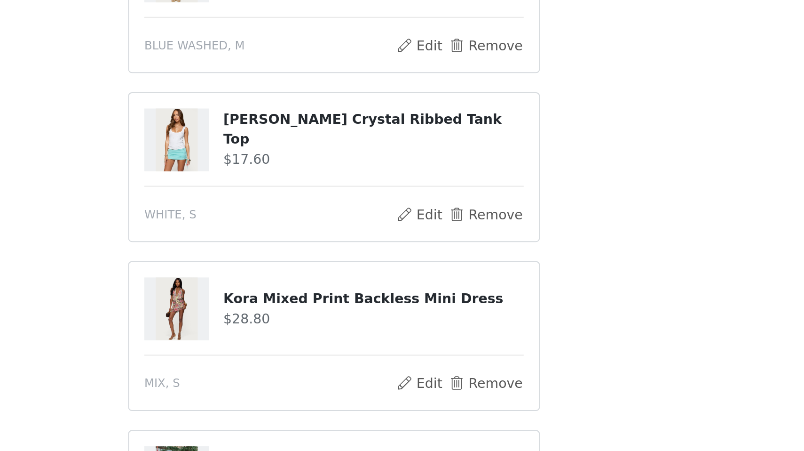
scroll to position [197, 0]
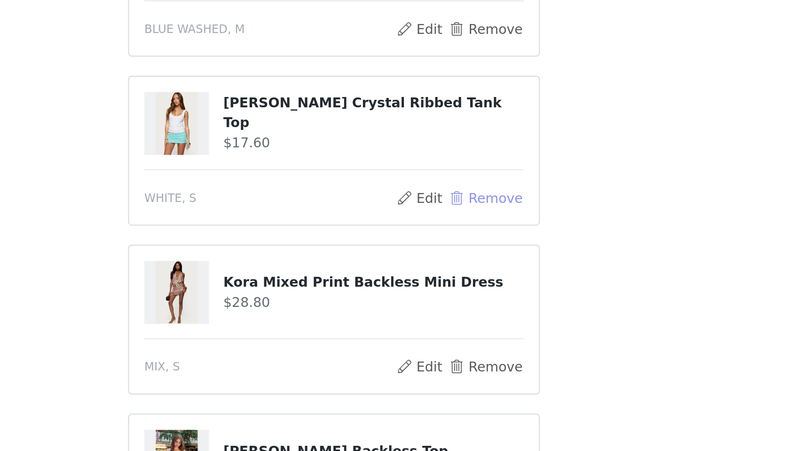
click at [458, 320] on button "Remove" at bounding box center [477, 325] width 38 height 11
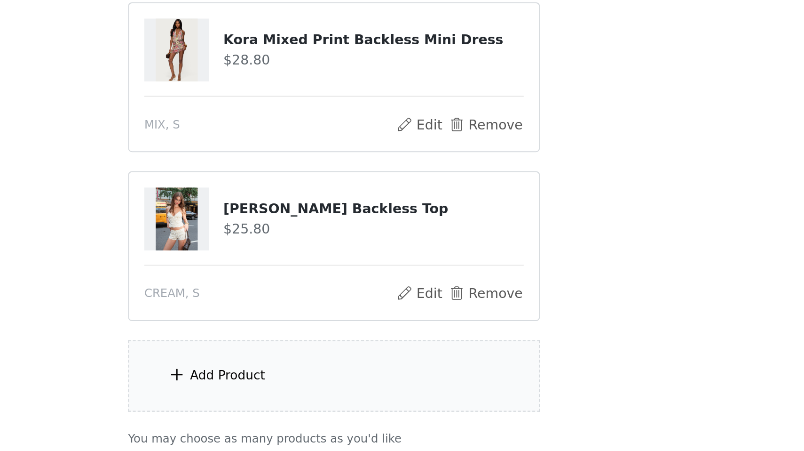
scroll to position [236, 0]
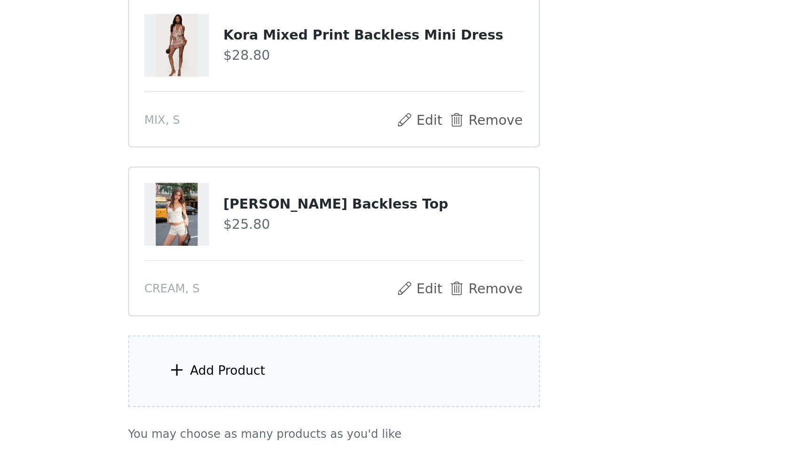
click at [301, 394] on div "Add Product" at bounding box center [402, 411] width 203 height 35
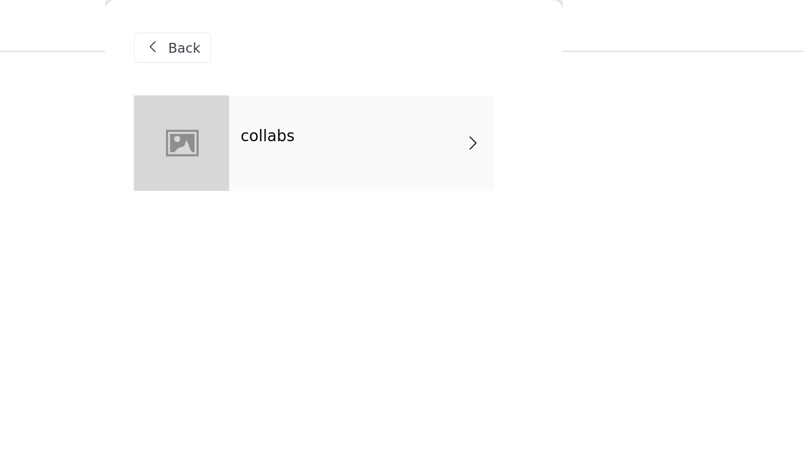
scroll to position [221, 0]
click at [350, 76] on div "collabs" at bounding box center [415, 70] width 131 height 47
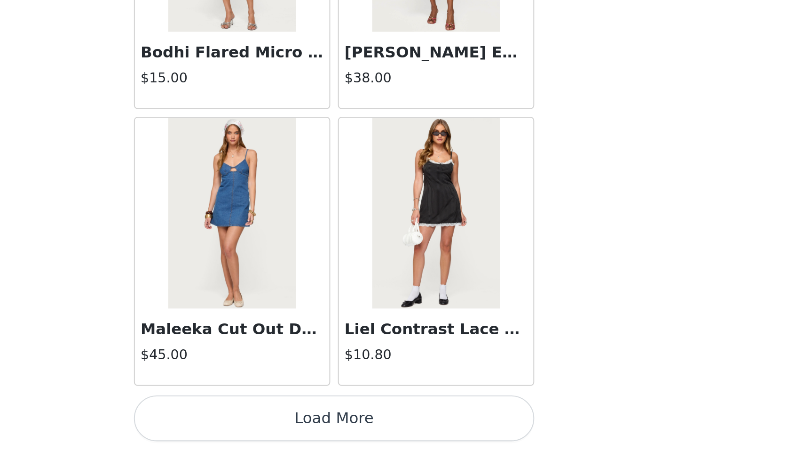
scroll to position [310, 0]
click at [303, 423] on button "Load More" at bounding box center [402, 434] width 198 height 23
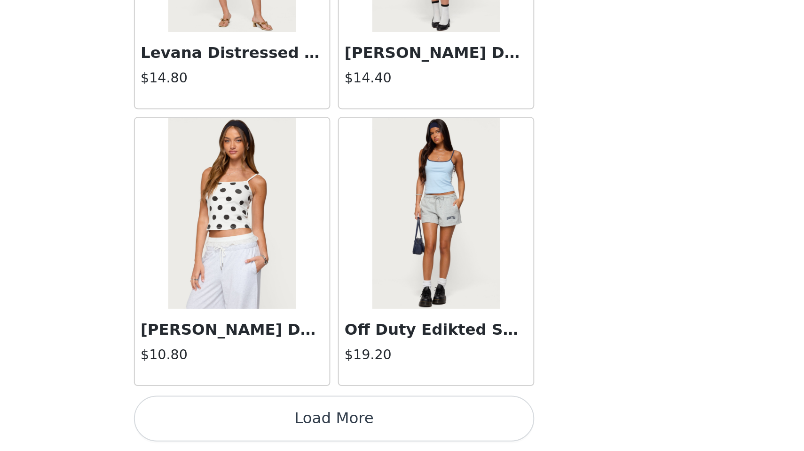
click at [303, 423] on button "Load More" at bounding box center [402, 434] width 198 height 23
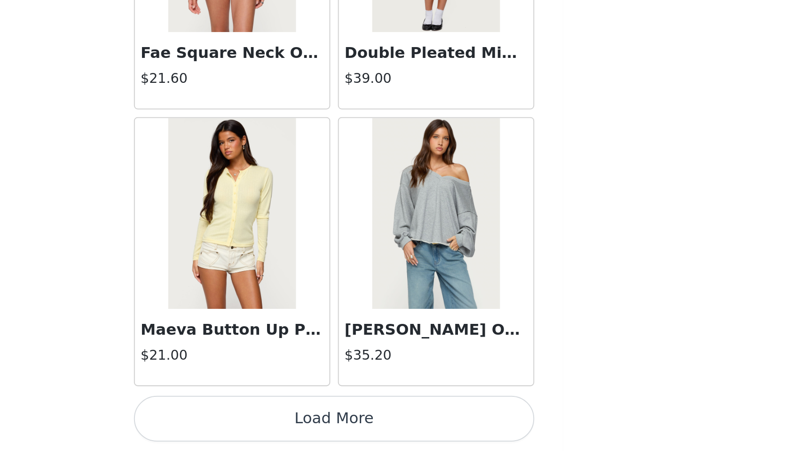
click at [303, 423] on button "Load More" at bounding box center [402, 434] width 198 height 23
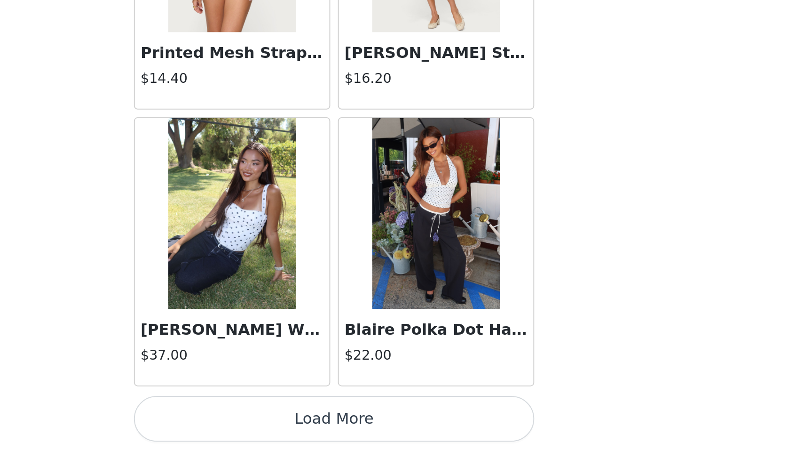
scroll to position [5081, 0]
click at [303, 423] on button "Load More" at bounding box center [402, 434] width 198 height 23
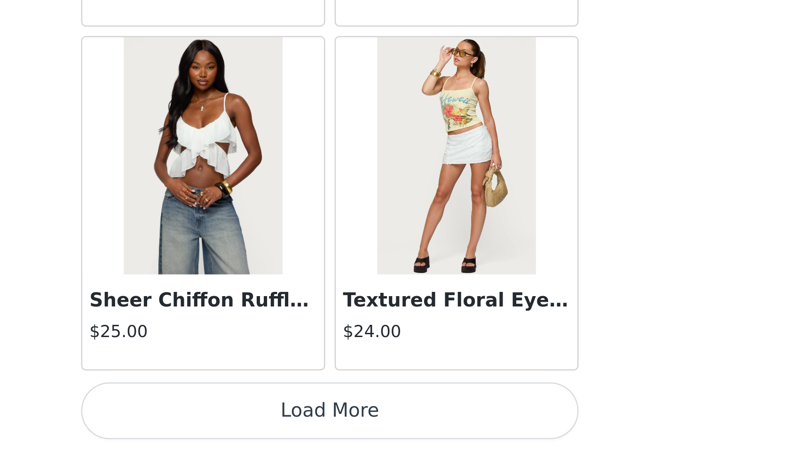
scroll to position [310, 0]
click at [303, 423] on button "Load More" at bounding box center [402, 434] width 198 height 23
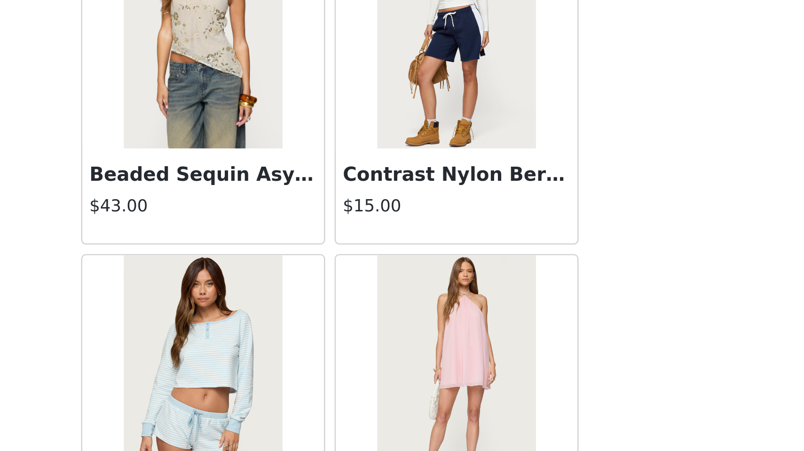
scroll to position [7185, 0]
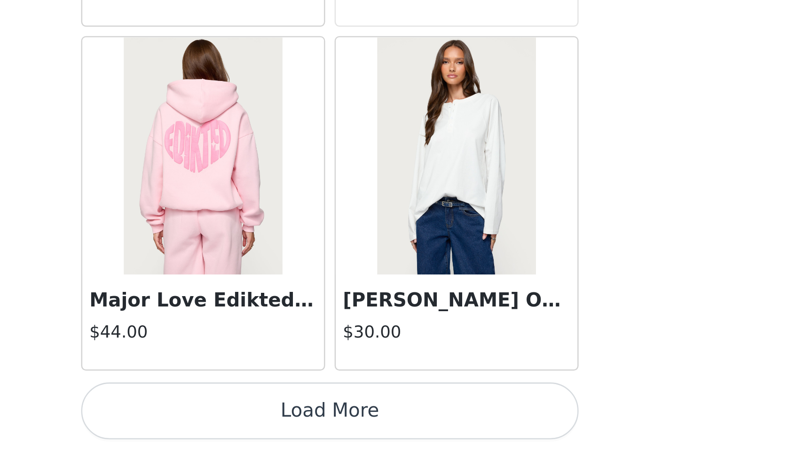
click at [303, 423] on button "Load More" at bounding box center [402, 434] width 198 height 23
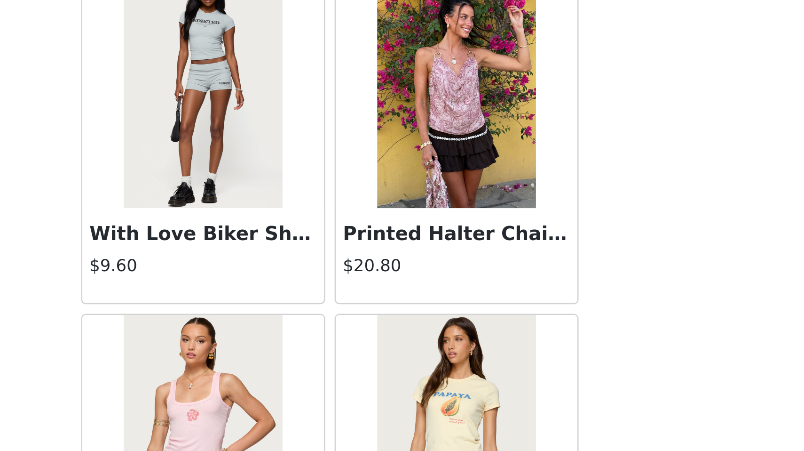
scroll to position [8937, 0]
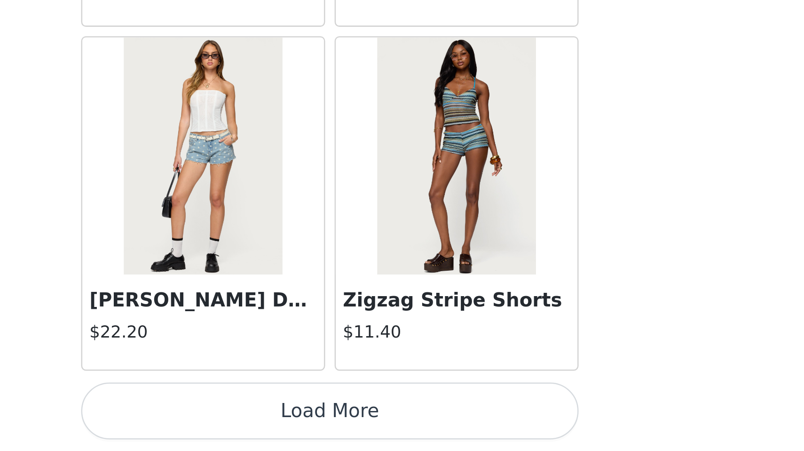
click at [303, 423] on button "Load More" at bounding box center [402, 434] width 198 height 23
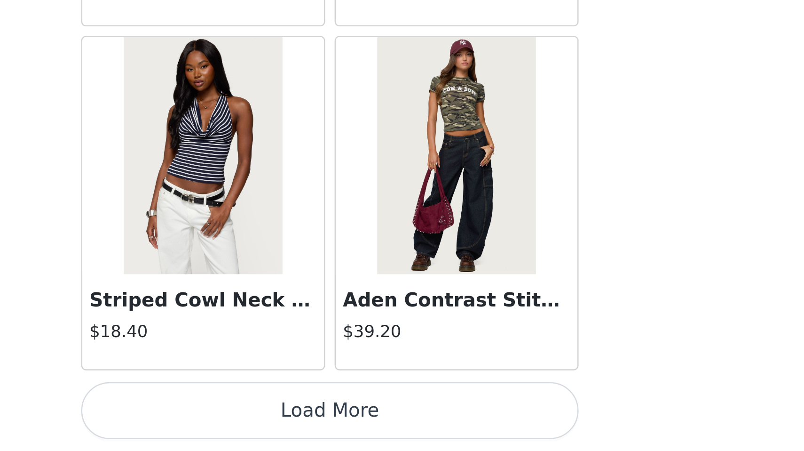
scroll to position [310, 0]
click at [303, 423] on button "Load More" at bounding box center [402, 434] width 198 height 23
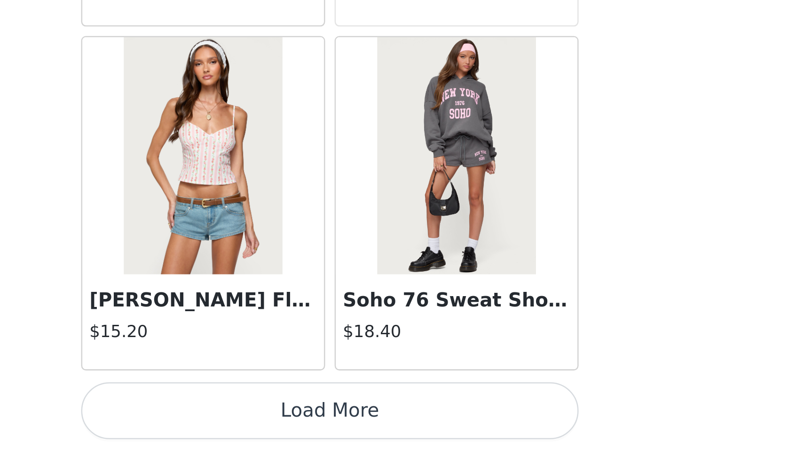
click at [303, 423] on button "Load More" at bounding box center [402, 434] width 198 height 23
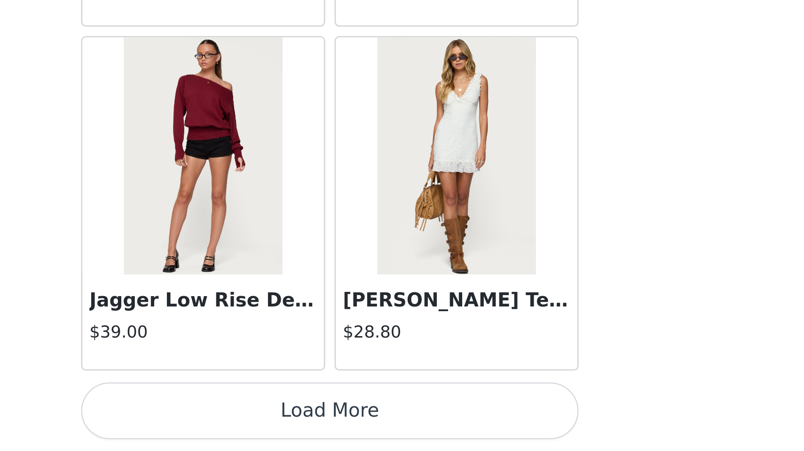
click at [303, 423] on button "Load More" at bounding box center [402, 434] width 198 height 23
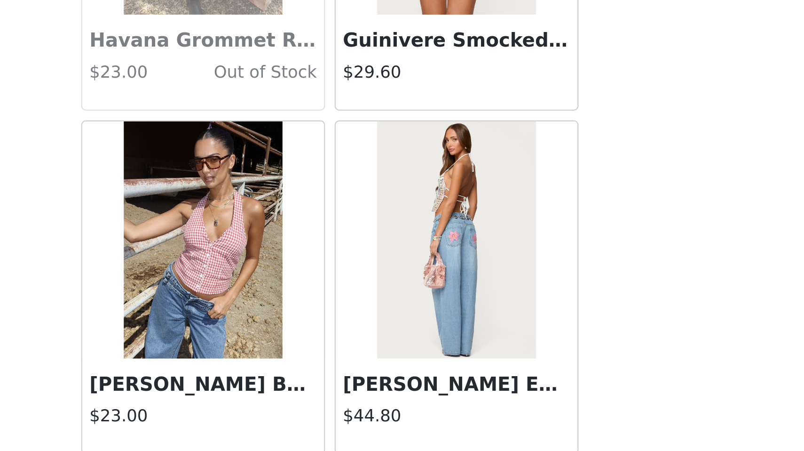
scroll to position [14474, 0]
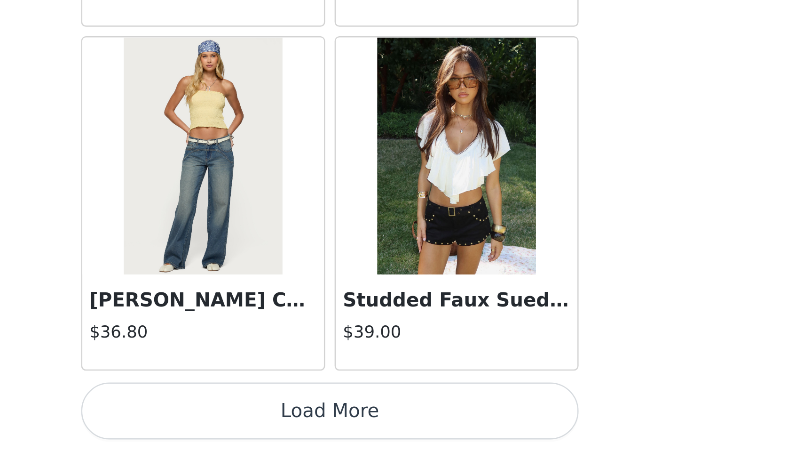
click at [303, 423] on button "Load More" at bounding box center [402, 434] width 198 height 23
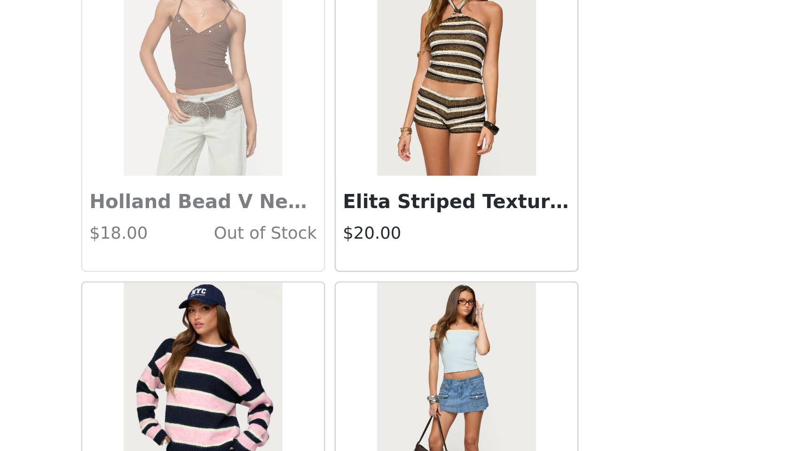
scroll to position [15763, 0]
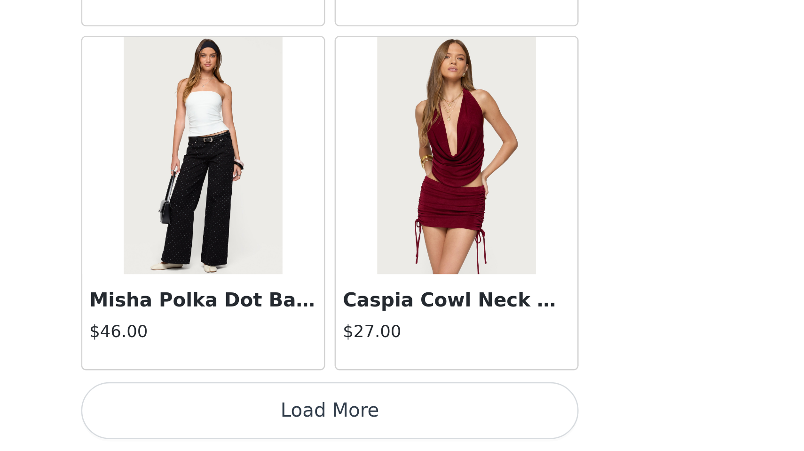
click at [303, 423] on button "Load More" at bounding box center [402, 434] width 198 height 23
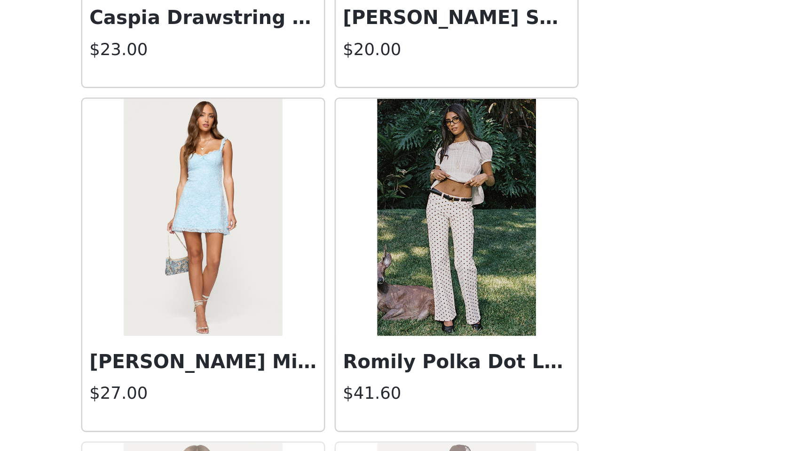
scroll to position [310, 0]
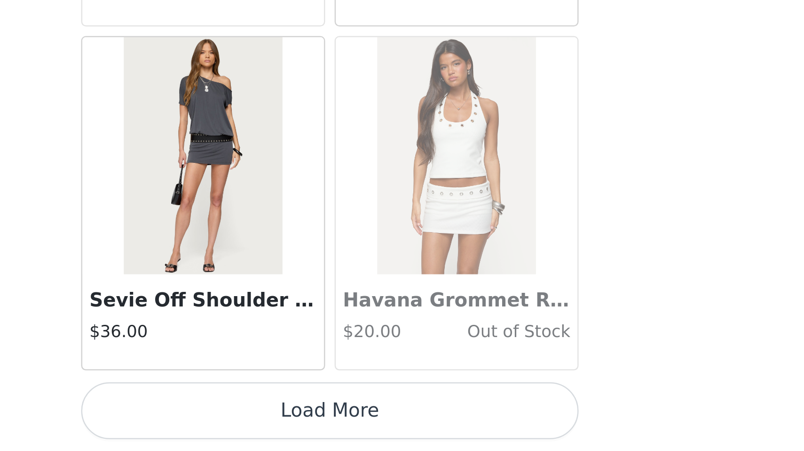
click at [303, 423] on button "Load More" at bounding box center [402, 434] width 198 height 23
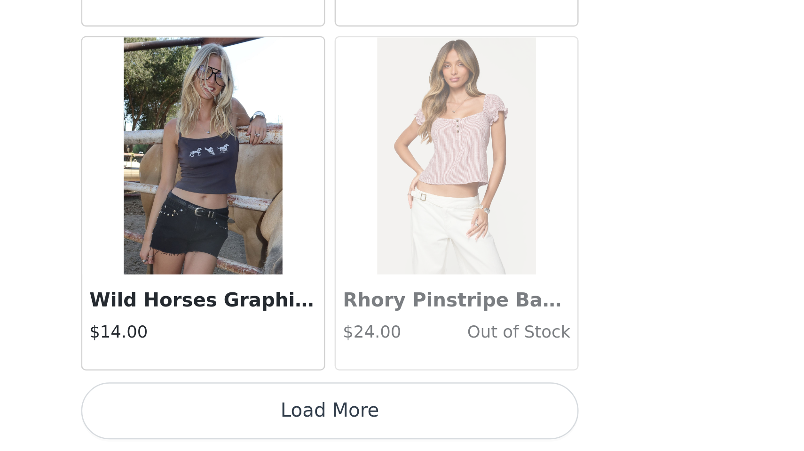
scroll to position [18723, 0]
click at [303, 423] on button "Load More" at bounding box center [402, 434] width 198 height 23
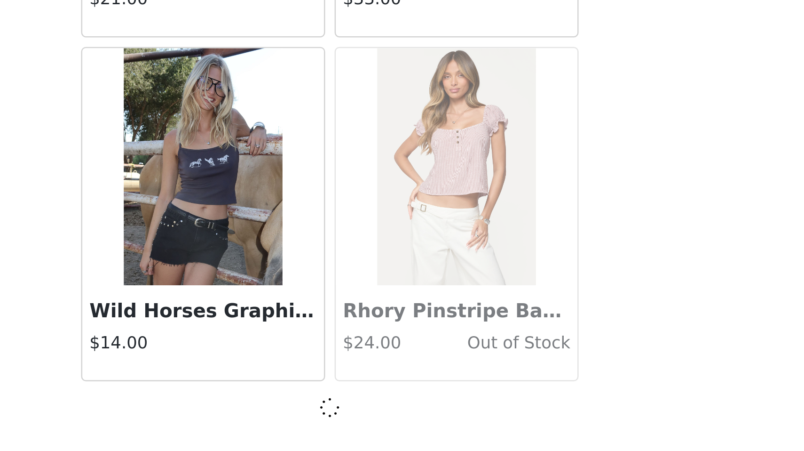
scroll to position [18718, 0]
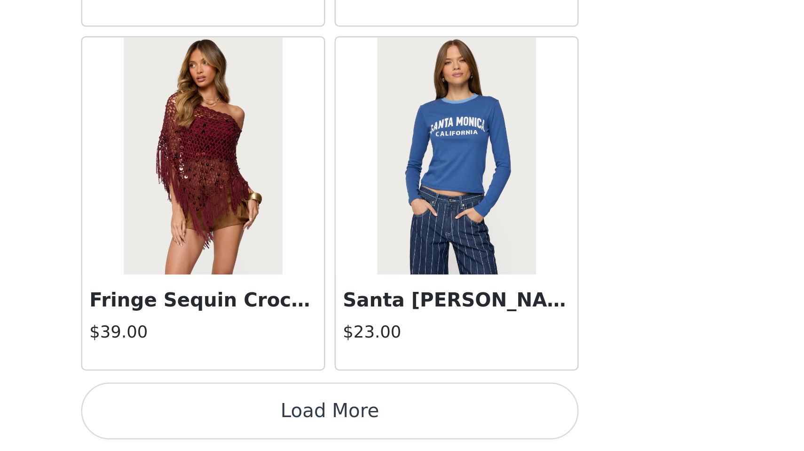
click at [303, 423] on button "Load More" at bounding box center [402, 434] width 198 height 23
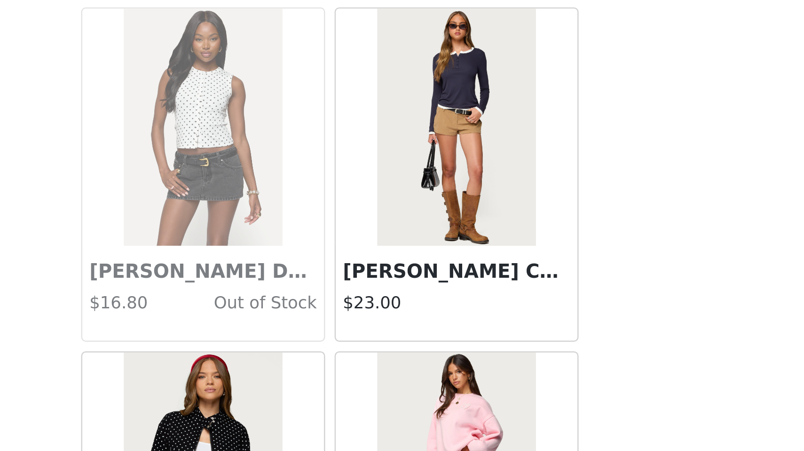
scroll to position [21398, 0]
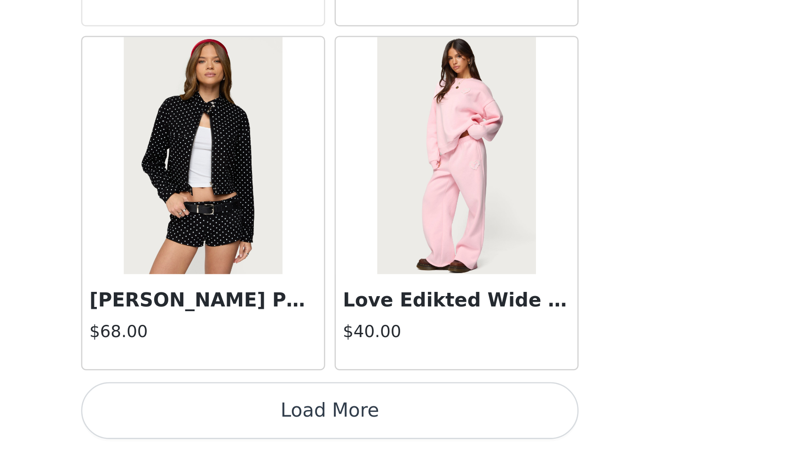
click at [303, 423] on button "Load More" at bounding box center [402, 434] width 198 height 23
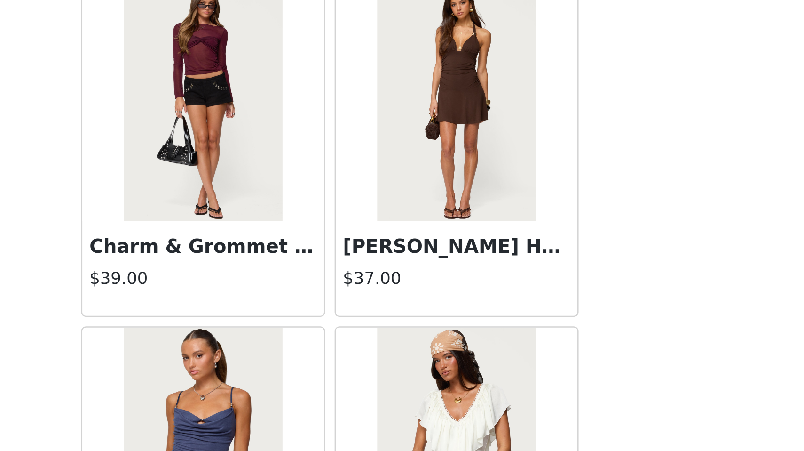
scroll to position [22409, 0]
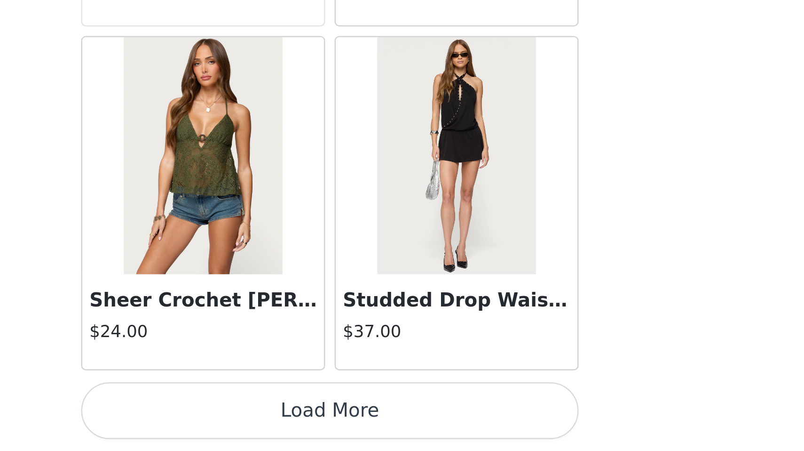
click at [303, 423] on button "Load More" at bounding box center [402, 434] width 198 height 23
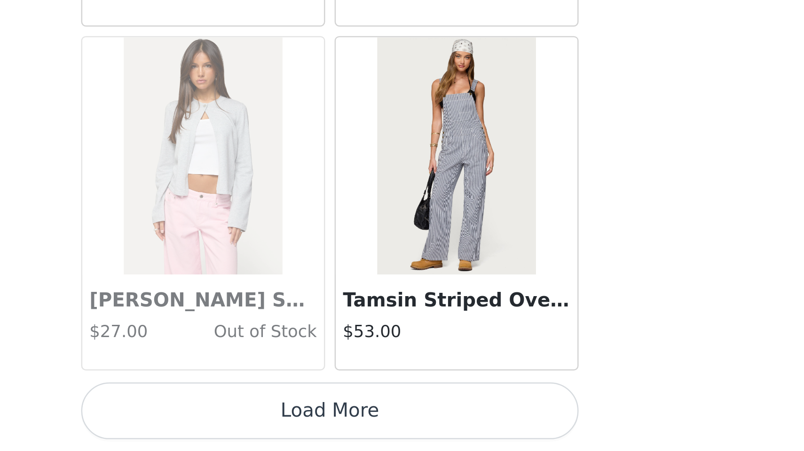
scroll to position [310, 0]
click at [303, 423] on button "Load More" at bounding box center [402, 434] width 198 height 23
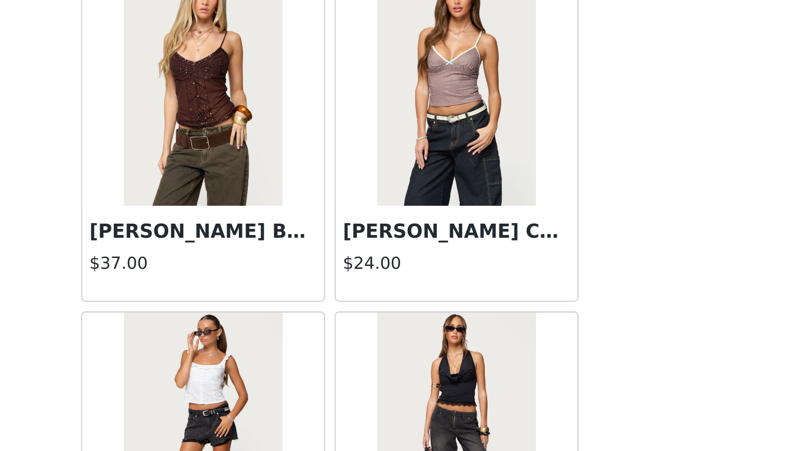
scroll to position [25299, 0]
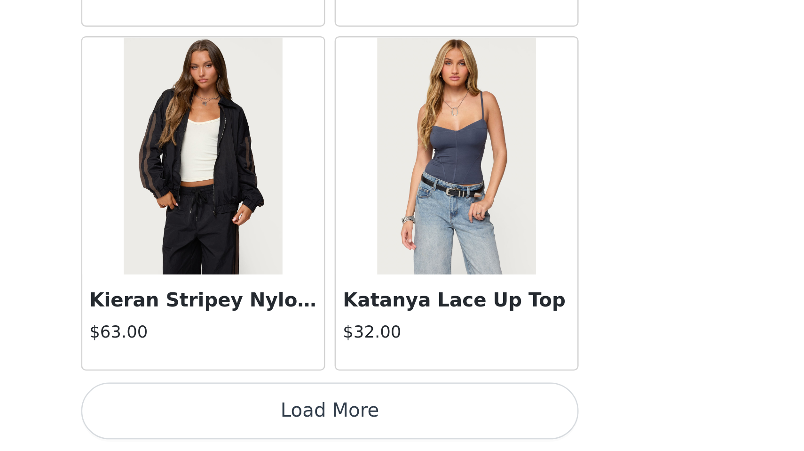
click at [303, 423] on button "Load More" at bounding box center [402, 434] width 198 height 23
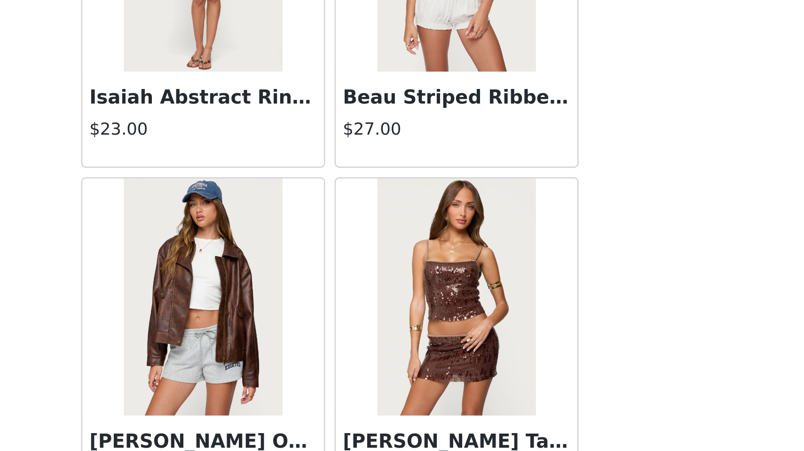
scroll to position [26463, 0]
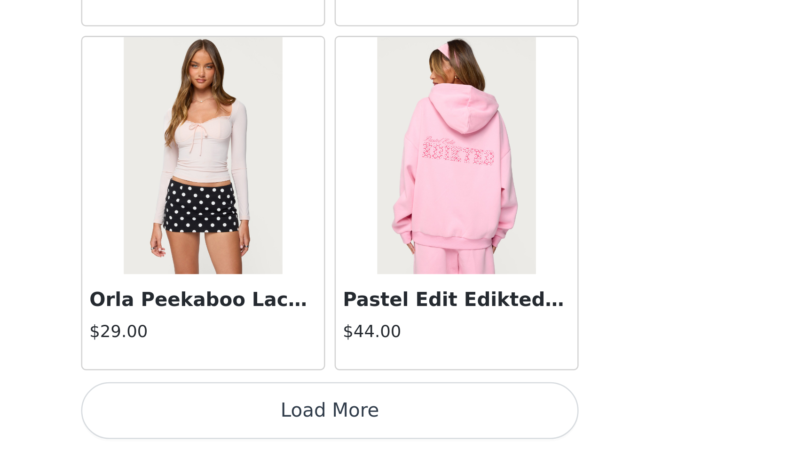
click at [303, 423] on button "Load More" at bounding box center [402, 434] width 198 height 23
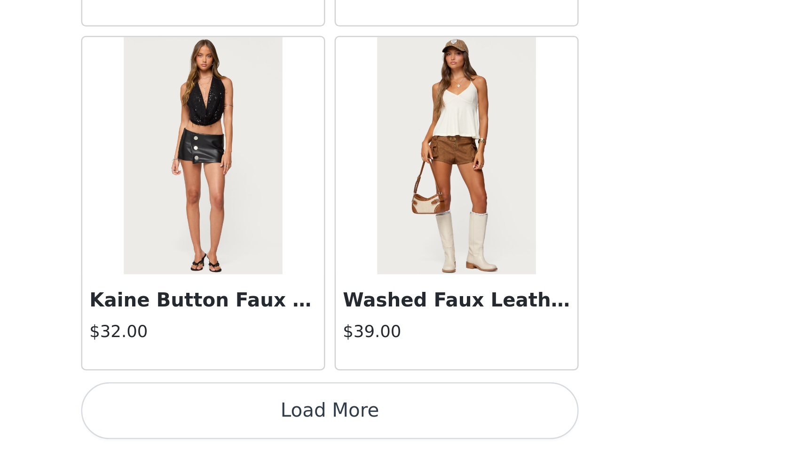
scroll to position [28272, 0]
click at [303, 423] on button "Load More" at bounding box center [402, 434] width 198 height 23
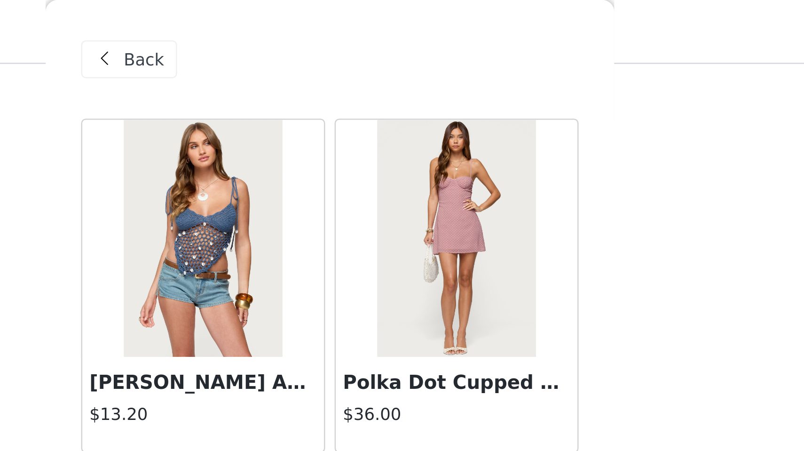
scroll to position [191, 0]
click at [303, 24] on div "Back" at bounding box center [322, 23] width 38 height 15
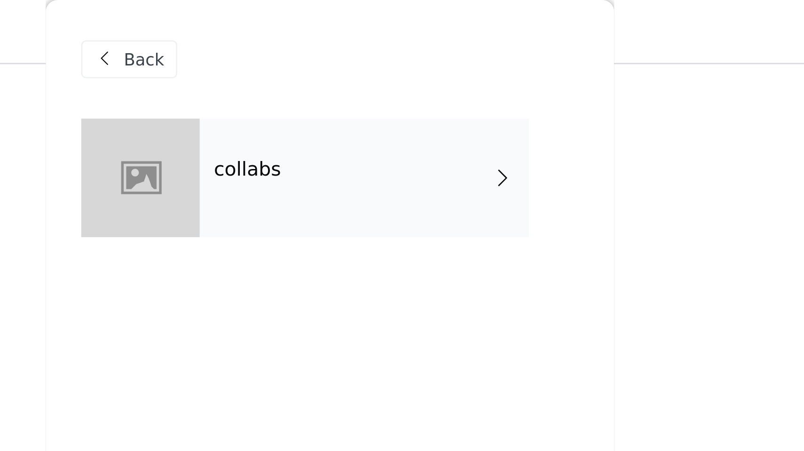
click at [320, 24] on span "Back" at bounding box center [328, 24] width 16 height 10
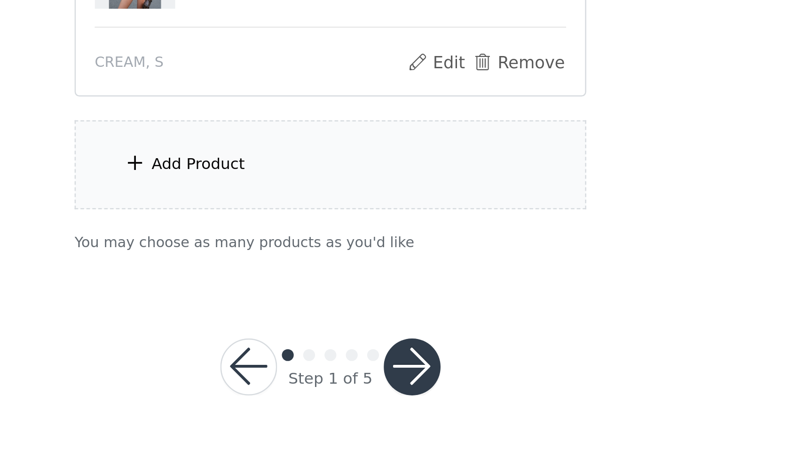
scroll to position [310, 0]
click at [423, 406] on button "button" at bounding box center [434, 417] width 23 height 23
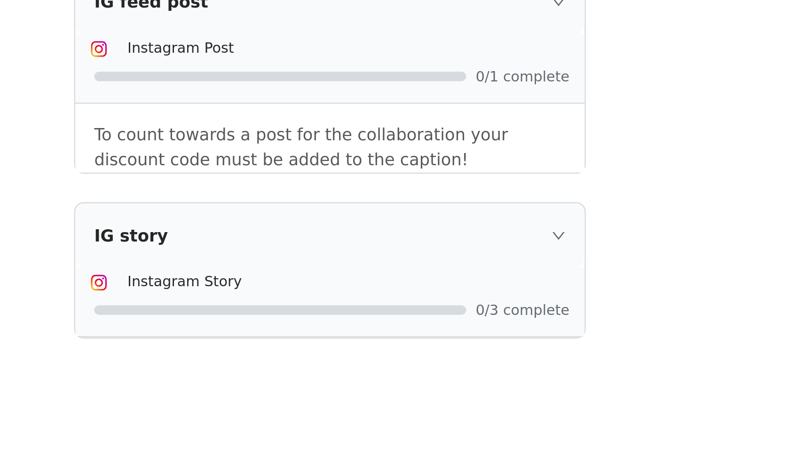
scroll to position [981, 0]
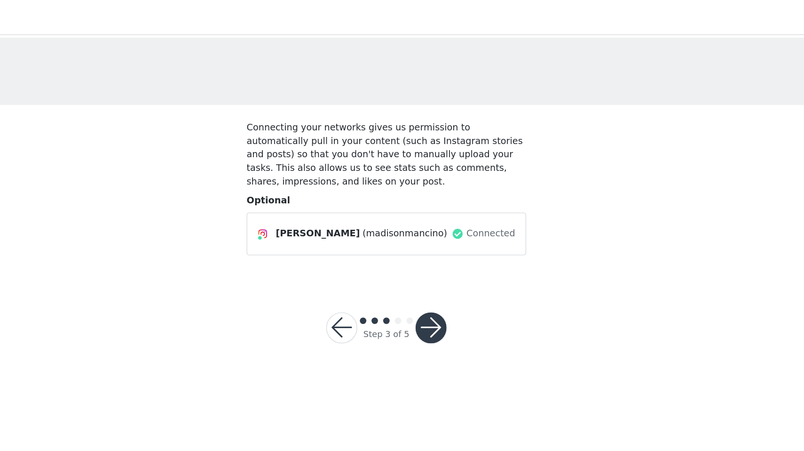
click at [423, 231] on button "button" at bounding box center [434, 238] width 23 height 23
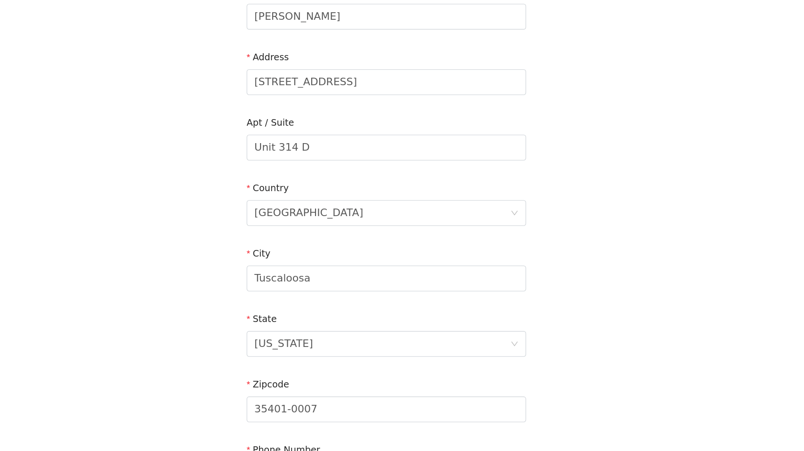
scroll to position [73, 0]
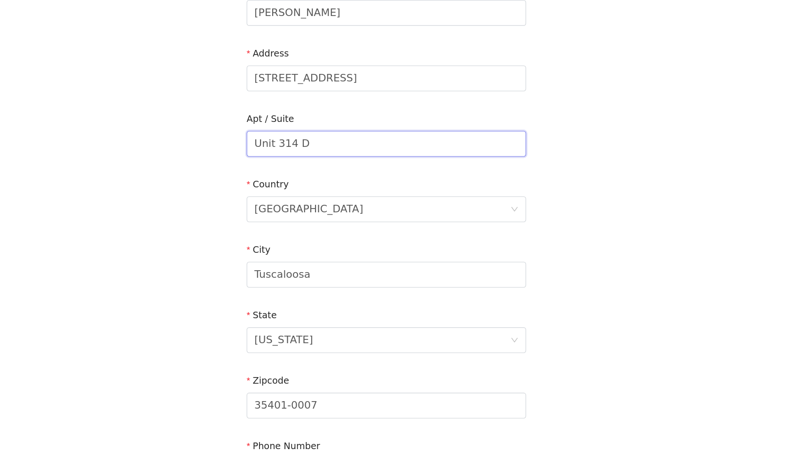
click at [301, 218] on input "Unit 314 D" at bounding box center [402, 227] width 203 height 19
type input "Apt 314 D"
click at [107, 150] on div "STEP 4 OF 5 Shipping Information Email [EMAIL_ADDRESS][DOMAIN_NAME] First Name …" at bounding box center [402, 227] width 804 height 547
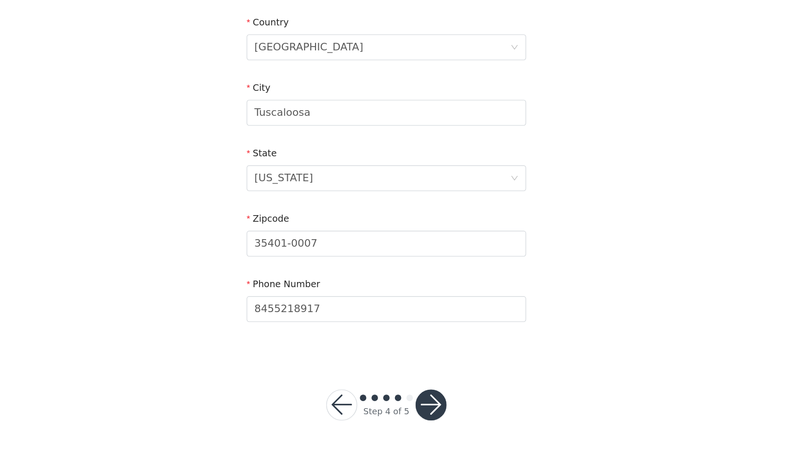
scroll to position [191, 0]
click at [423, 406] on button "button" at bounding box center [434, 417] width 23 height 23
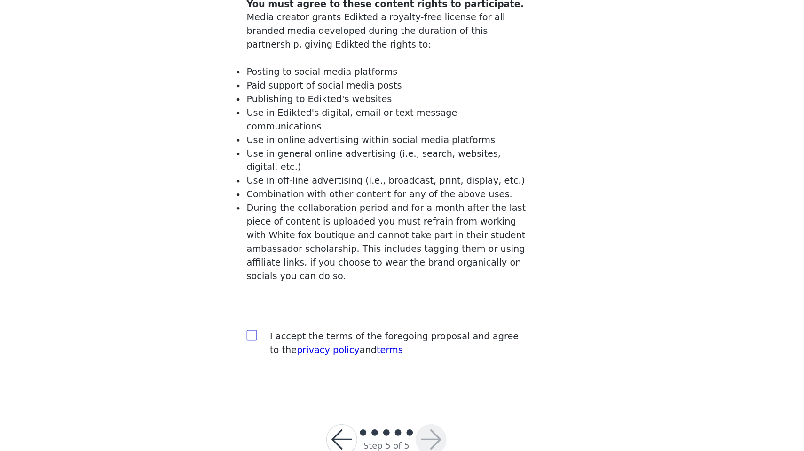
click at [301, 350] on input "checkbox" at bounding box center [304, 353] width 7 height 7
checkbox input "true"
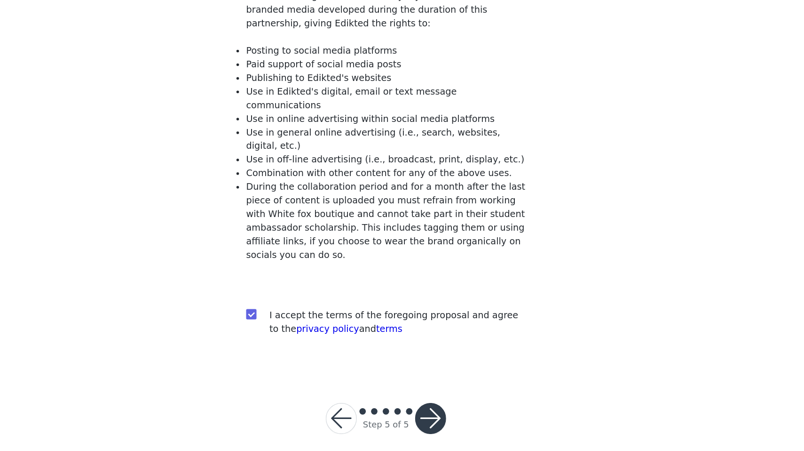
scroll to position [3, 0]
click at [423, 416] on button "button" at bounding box center [434, 427] width 23 height 23
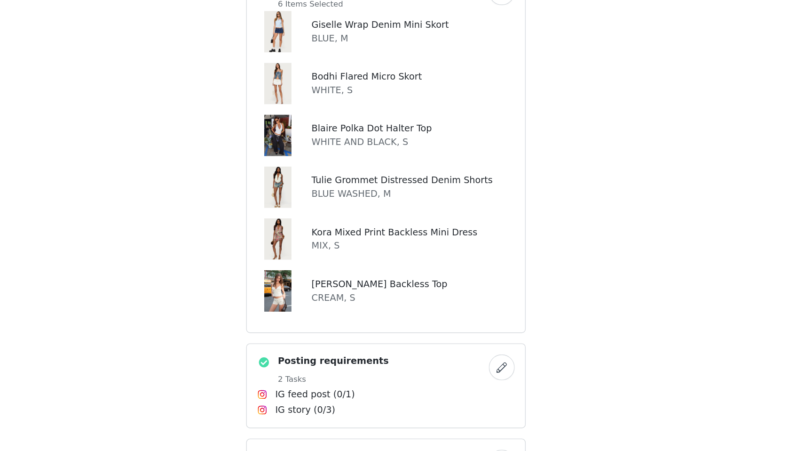
scroll to position [260, 0]
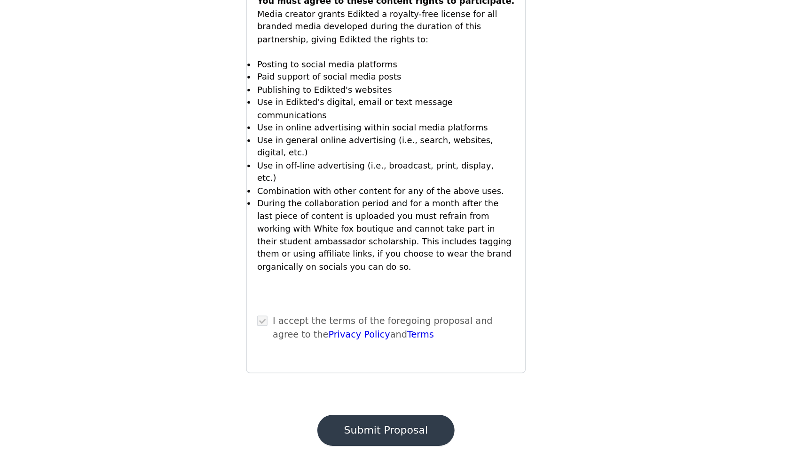
click at [352, 424] on button "Submit Proposal" at bounding box center [402, 435] width 100 height 23
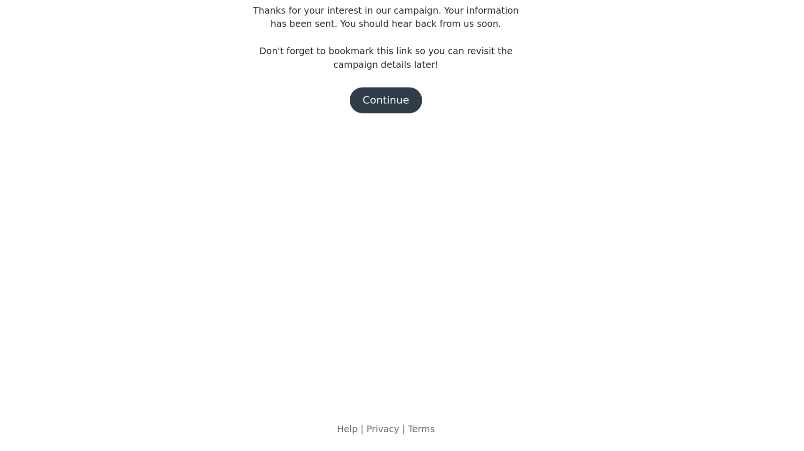
scroll to position [0, 0]
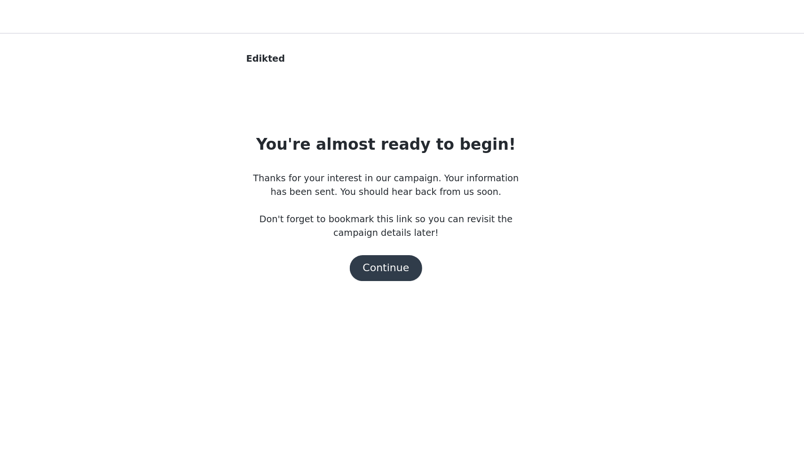
click at [376, 200] on button "Continue" at bounding box center [402, 195] width 53 height 19
